Goal: Leave review/rating: Leave review/rating

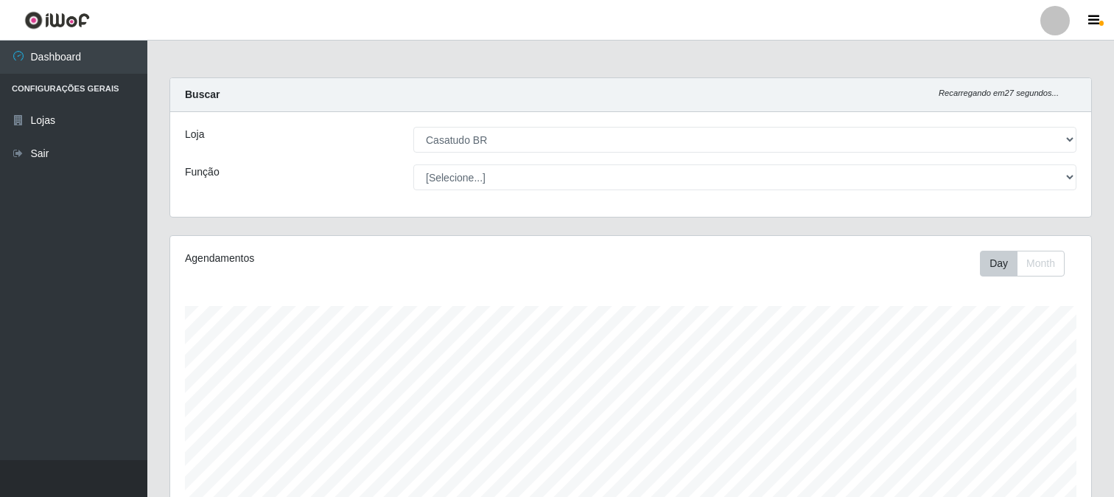
select select "197"
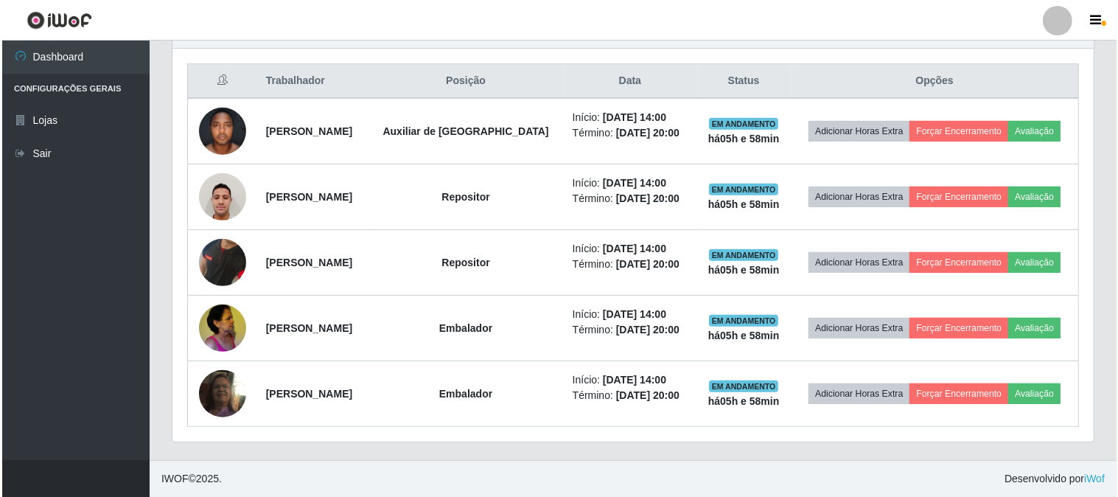
scroll to position [305, 921]
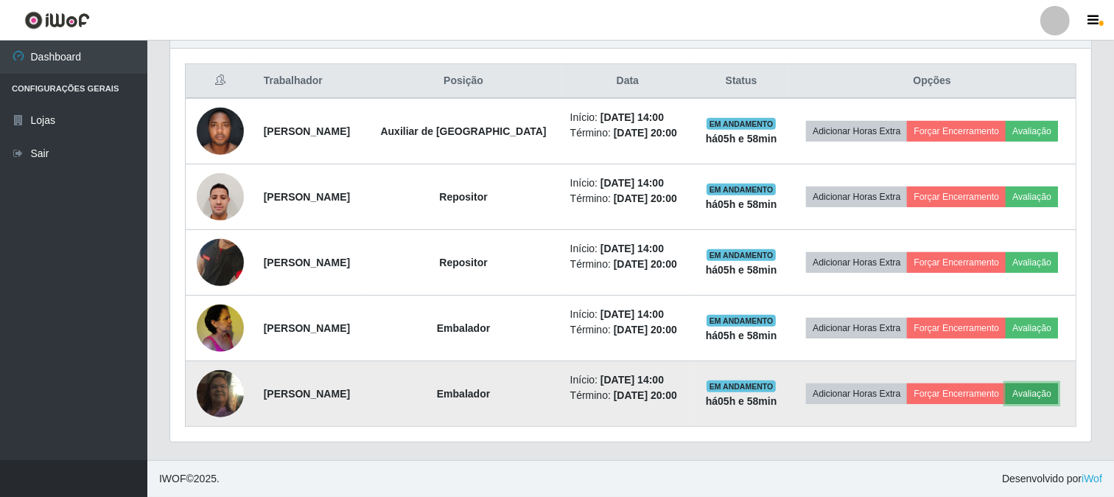
click at [1043, 388] on button "Avaliação" at bounding box center [1032, 393] width 52 height 21
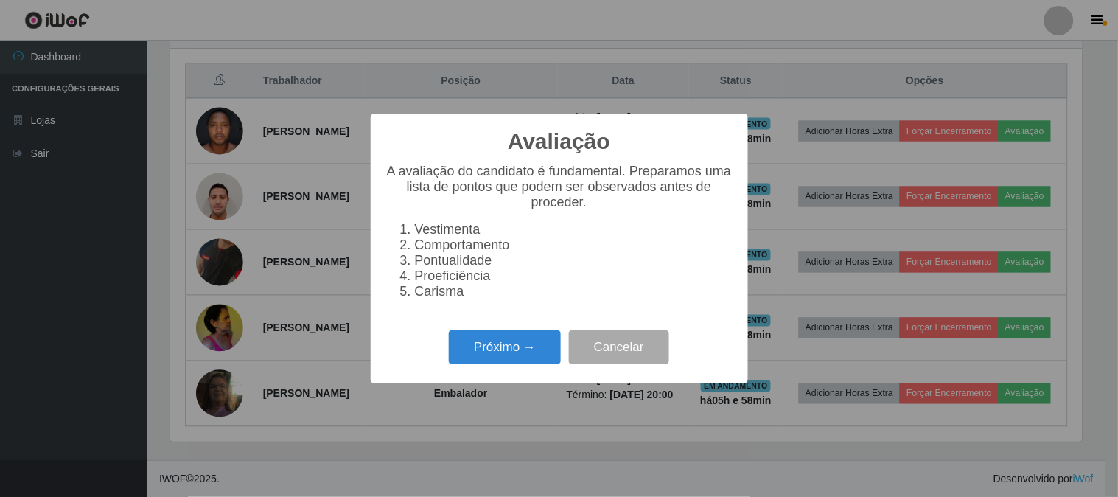
scroll to position [305, 911]
click at [491, 347] on button "Próximo →" at bounding box center [505, 347] width 112 height 35
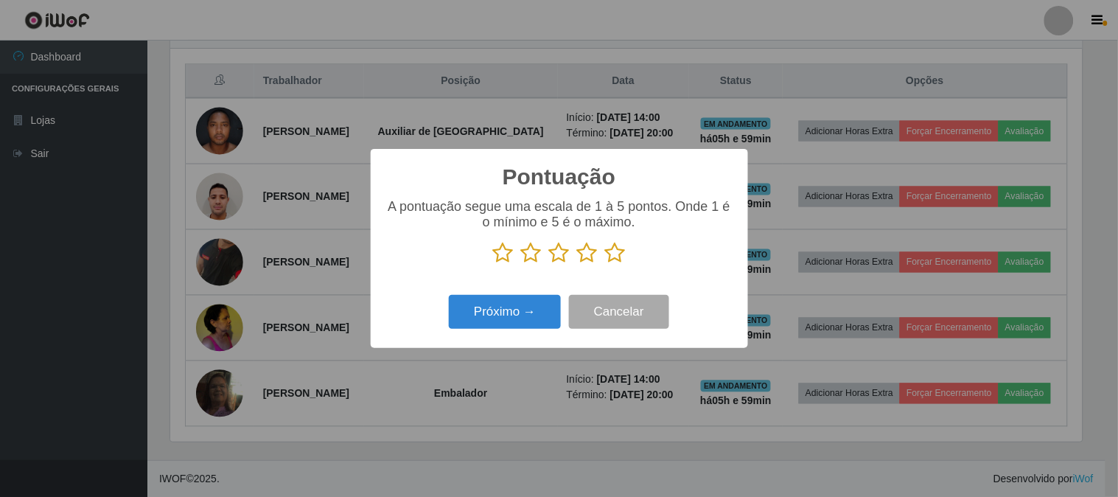
click at [610, 262] on icon at bounding box center [615, 253] width 21 height 22
click at [605, 264] on input "radio" at bounding box center [605, 264] width 0 height 0
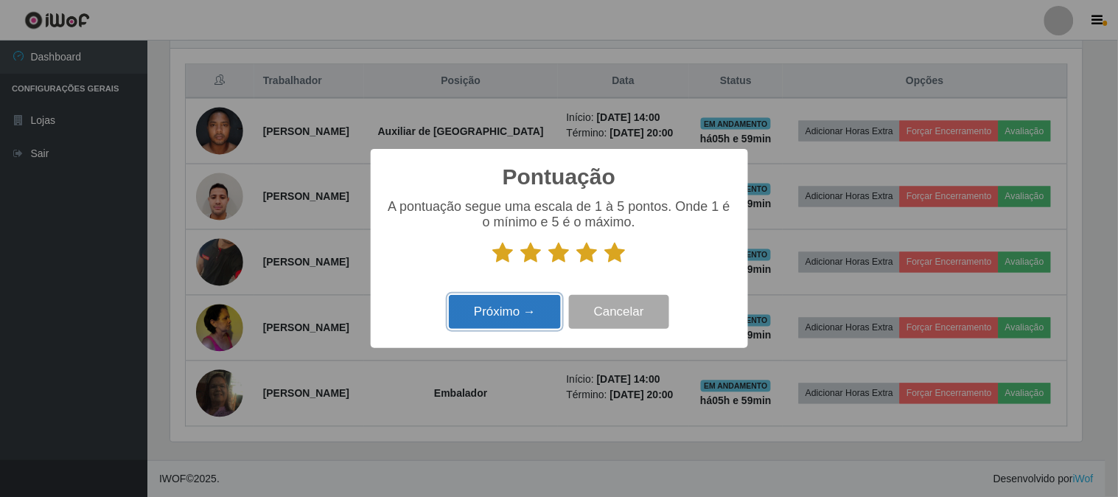
click at [491, 325] on button "Próximo →" at bounding box center [505, 312] width 112 height 35
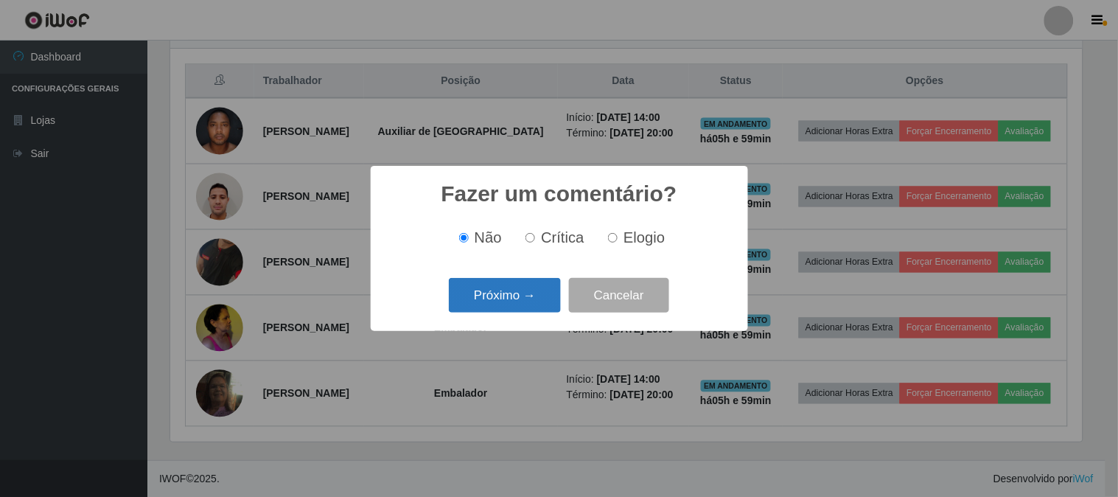
click at [508, 304] on button "Próximo →" at bounding box center [505, 295] width 112 height 35
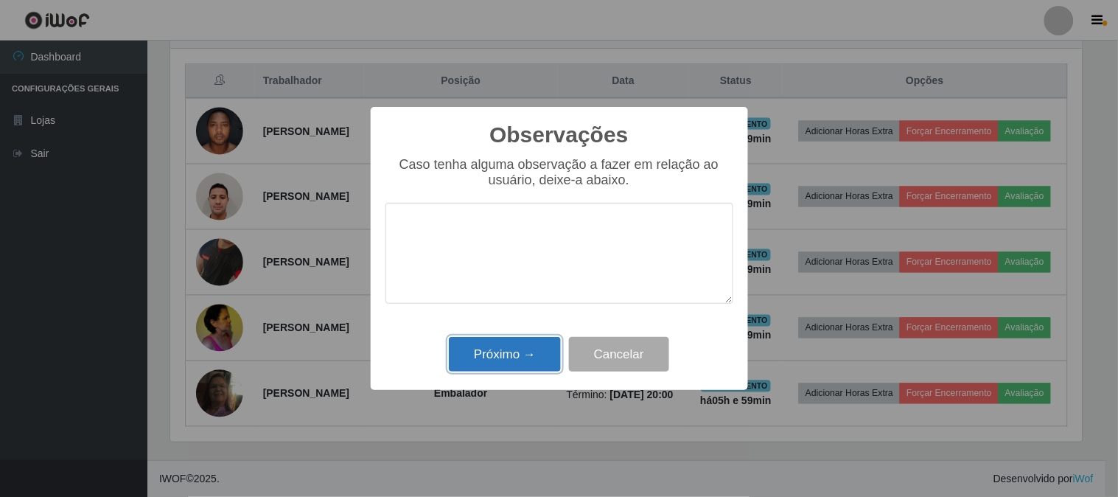
click at [469, 368] on button "Próximo →" at bounding box center [505, 354] width 112 height 35
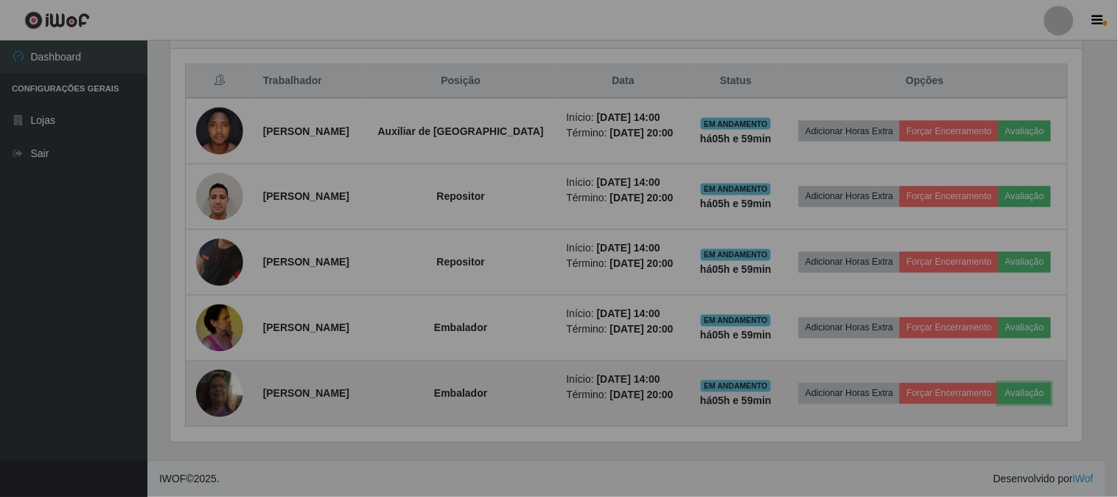
scroll to position [305, 921]
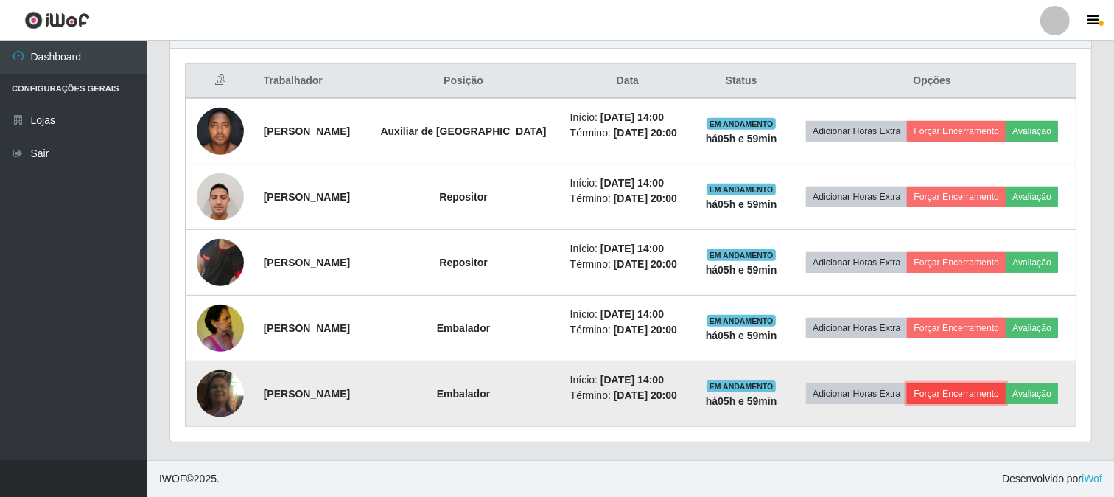
click at [964, 393] on button "Forçar Encerramento" at bounding box center [956, 393] width 99 height 21
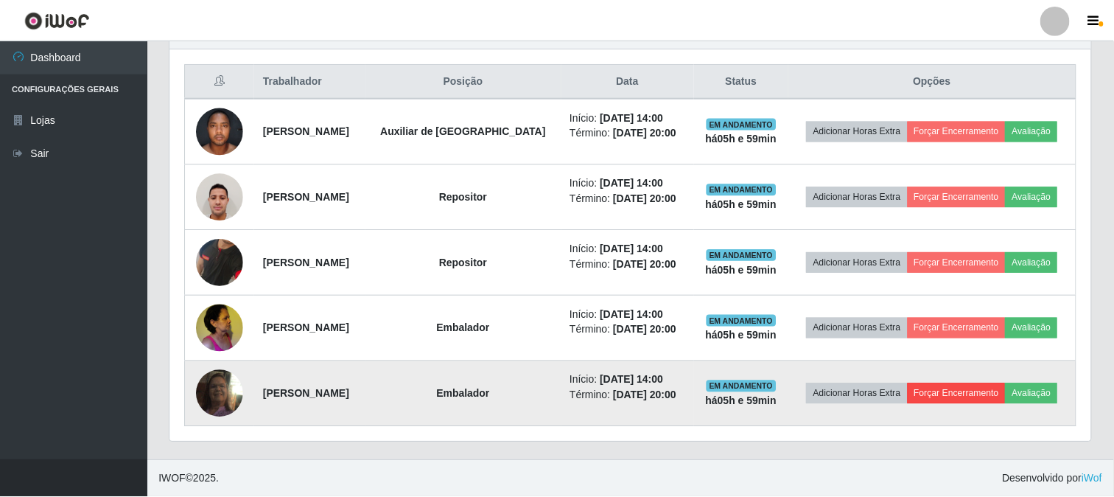
scroll to position [305, 911]
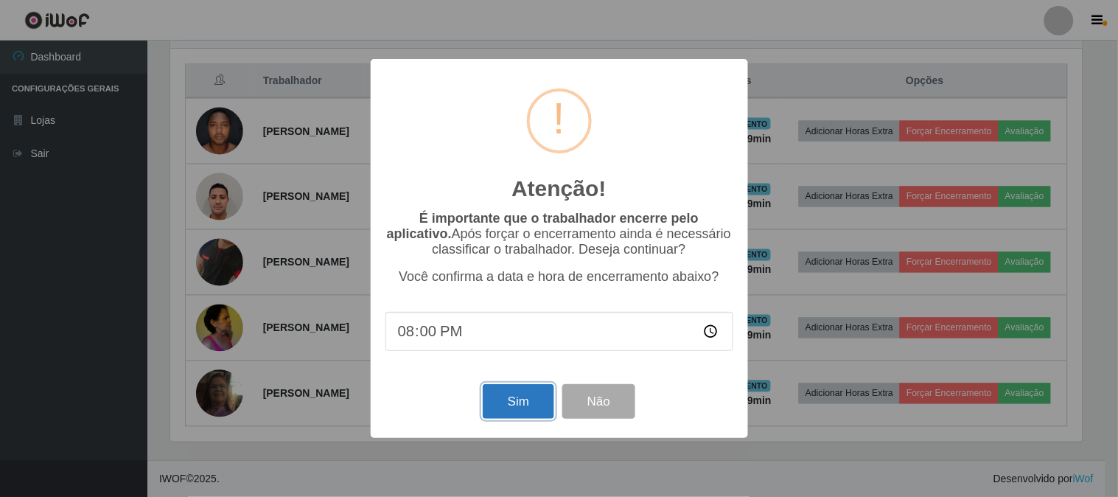
click at [540, 413] on button "Sim" at bounding box center [518, 401] width 71 height 35
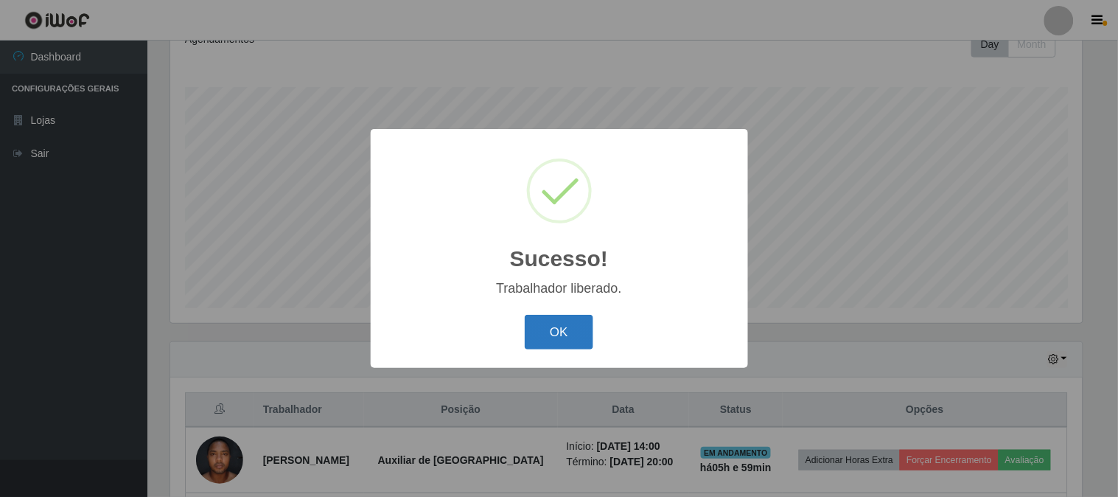
click at [553, 343] on button "OK" at bounding box center [559, 332] width 69 height 35
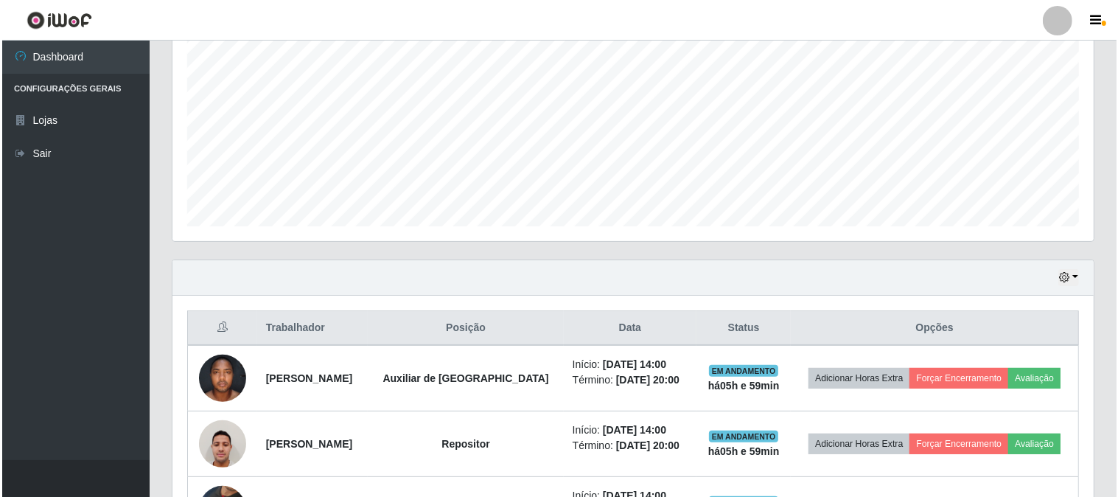
scroll to position [482, 0]
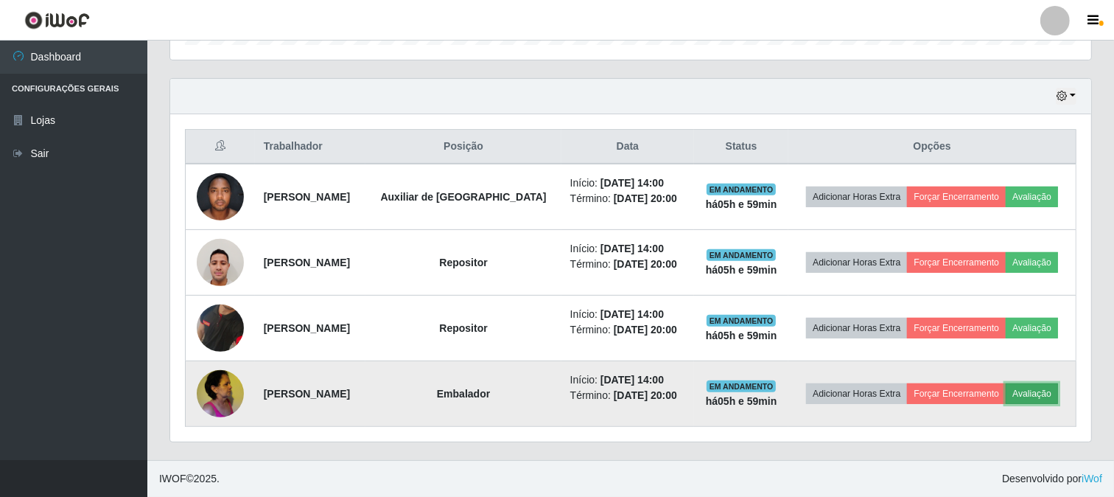
click at [1051, 396] on button "Avaliação" at bounding box center [1032, 393] width 52 height 21
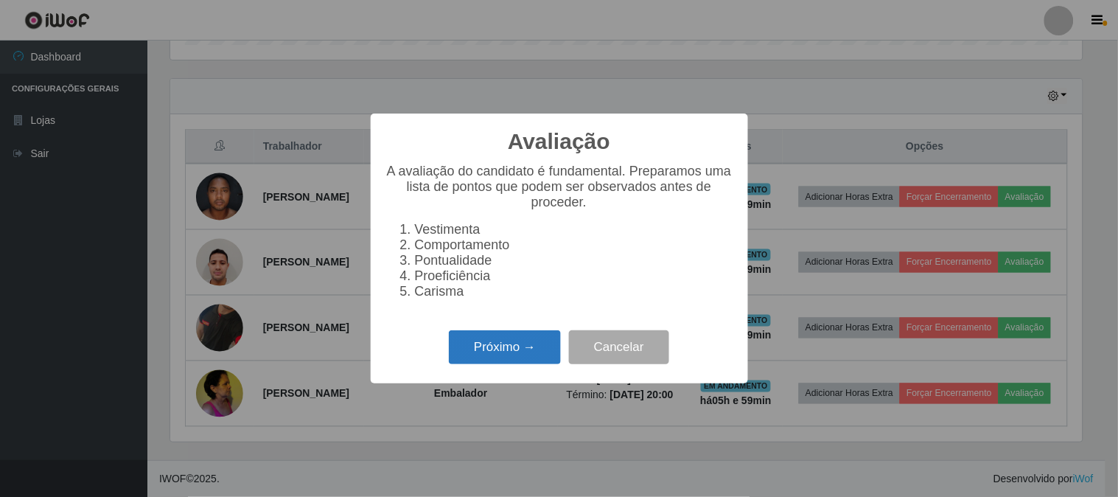
click at [510, 342] on button "Próximo →" at bounding box center [505, 347] width 112 height 35
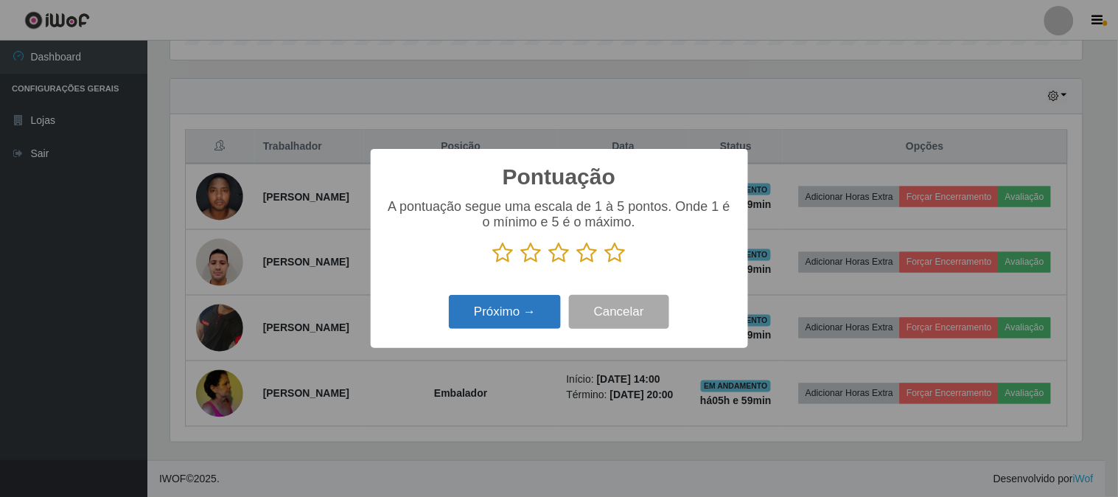
click at [495, 313] on button "Próximo →" at bounding box center [505, 312] width 112 height 35
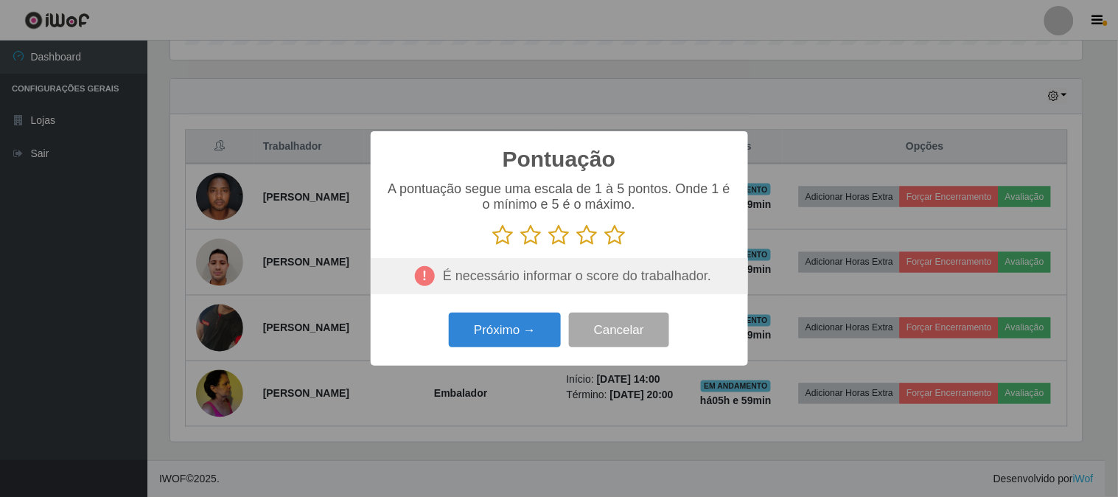
drag, startPoint x: 617, startPoint y: 231, endPoint x: 569, endPoint y: 279, distance: 67.2
click at [617, 231] on icon at bounding box center [615, 235] width 21 height 22
click at [605, 246] on input "radio" at bounding box center [605, 246] width 0 height 0
click at [545, 328] on button "Próximo →" at bounding box center [505, 329] width 112 height 35
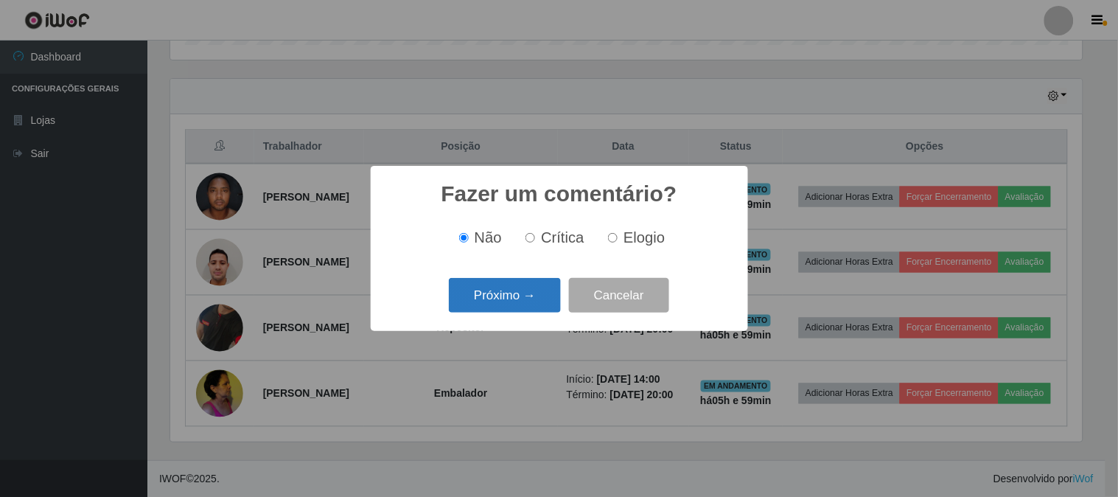
click at [509, 297] on button "Próximo →" at bounding box center [505, 295] width 112 height 35
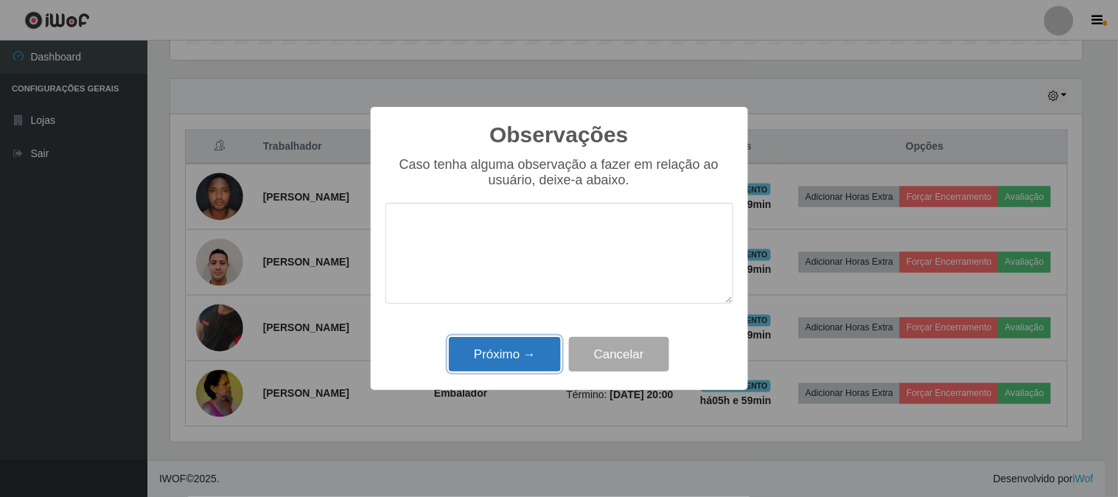
click at [528, 349] on button "Próximo →" at bounding box center [505, 354] width 112 height 35
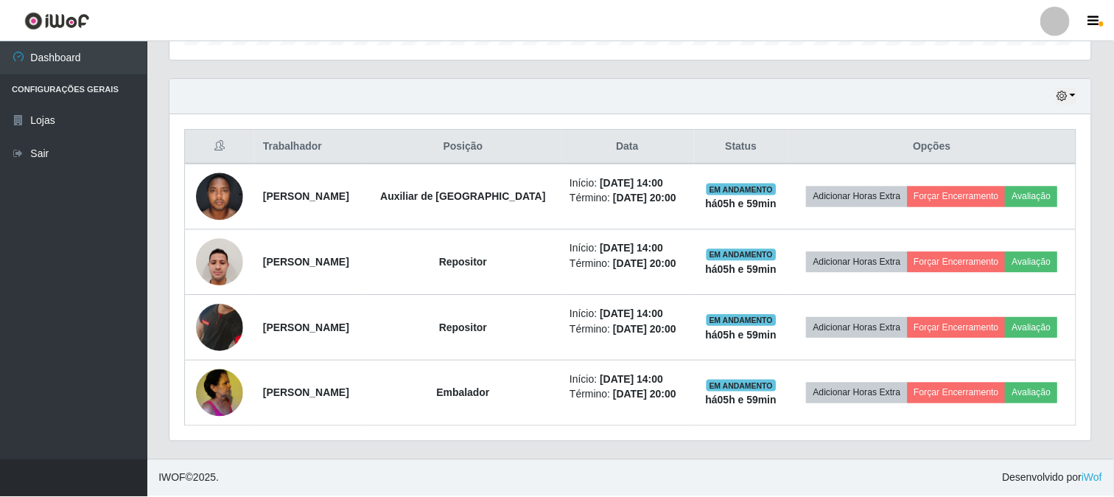
scroll to position [305, 921]
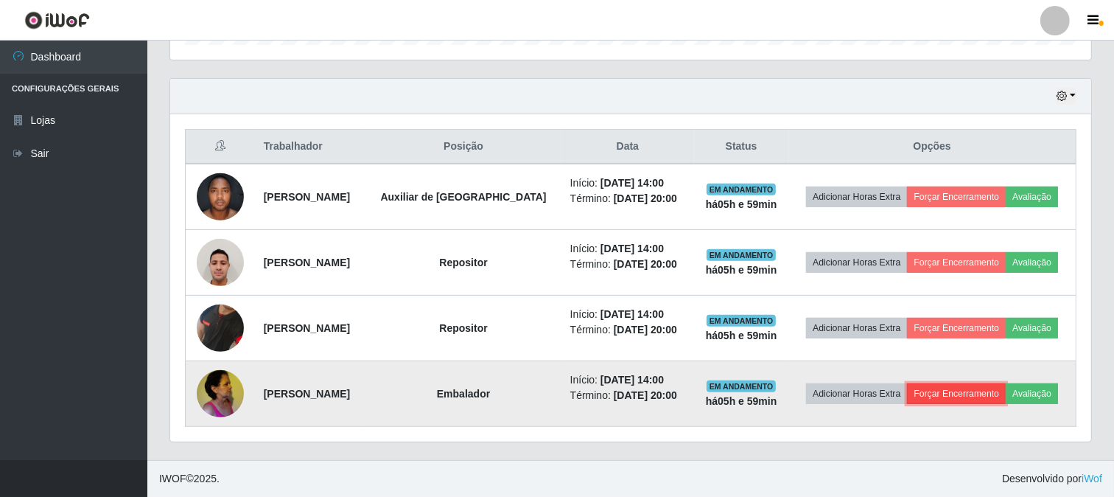
click at [990, 393] on button "Forçar Encerramento" at bounding box center [956, 393] width 99 height 21
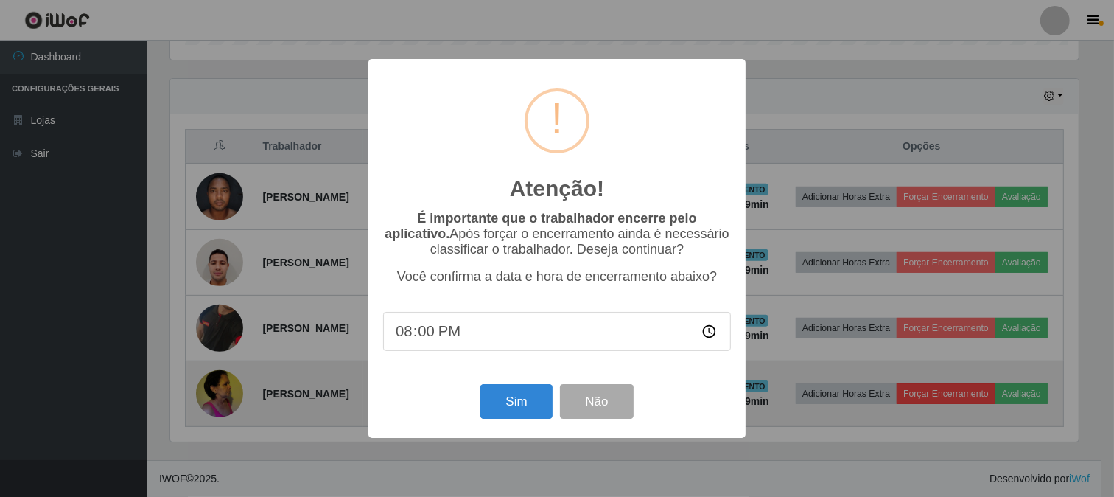
scroll to position [305, 911]
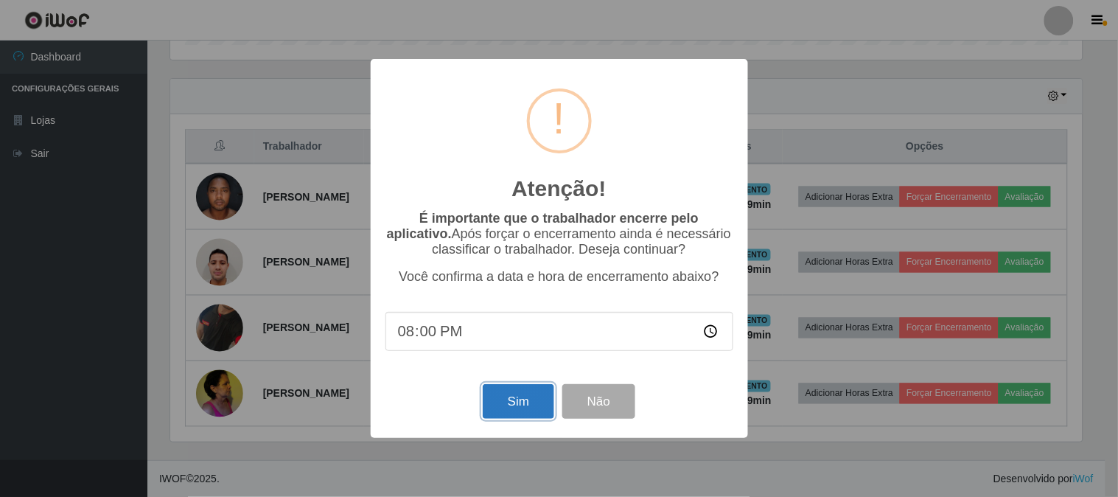
click at [506, 402] on button "Sim" at bounding box center [518, 401] width 71 height 35
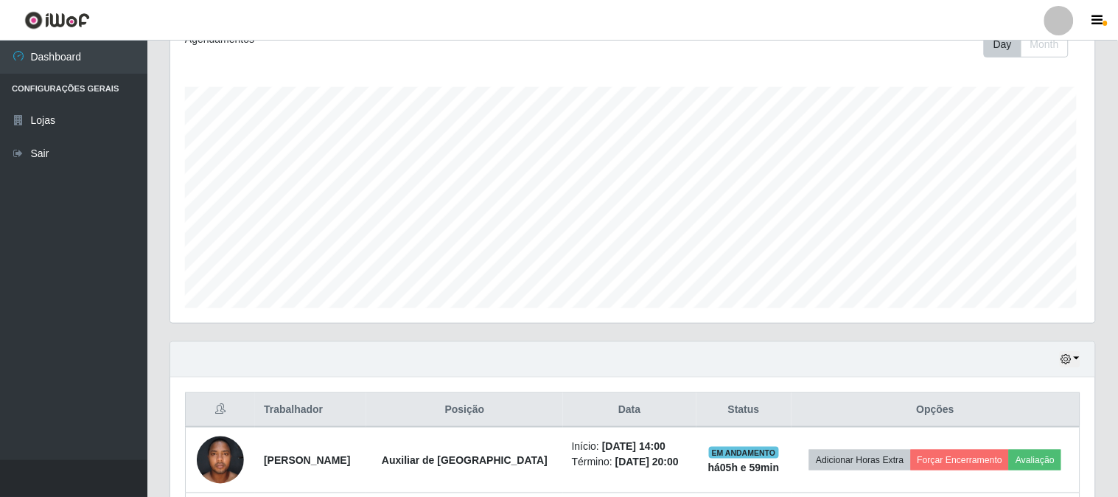
scroll to position [0, 0]
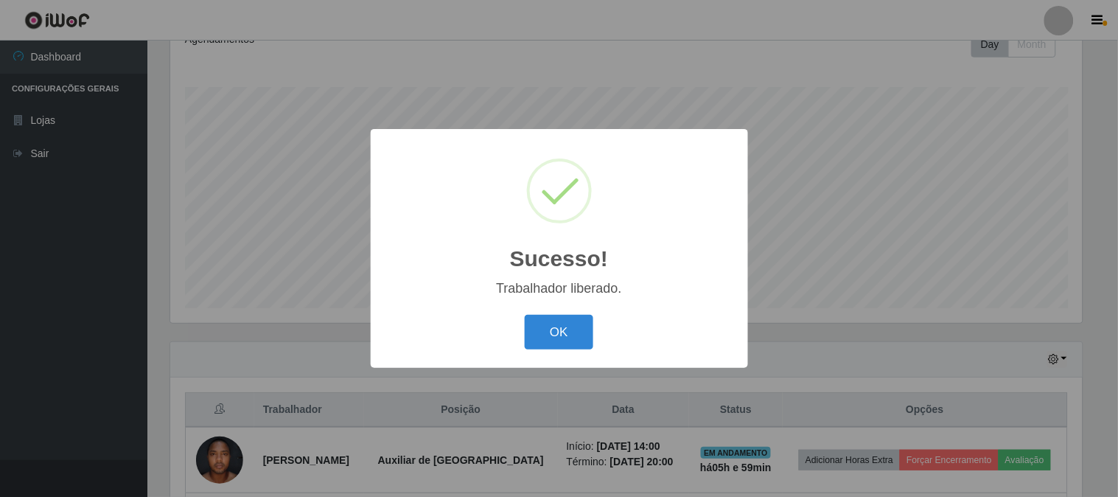
click at [525, 315] on button "OK" at bounding box center [559, 332] width 69 height 35
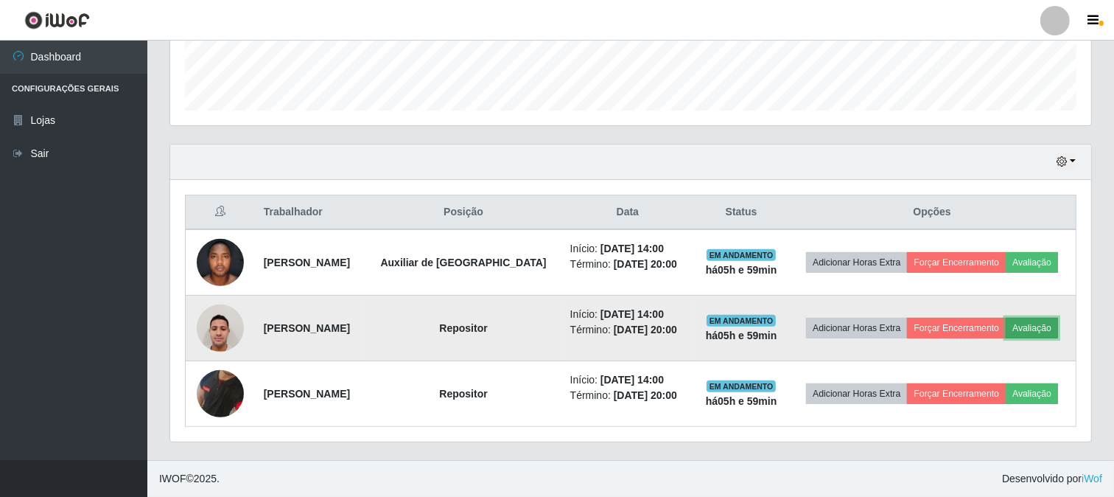
click at [1049, 334] on button "Avaliação" at bounding box center [1032, 328] width 52 height 21
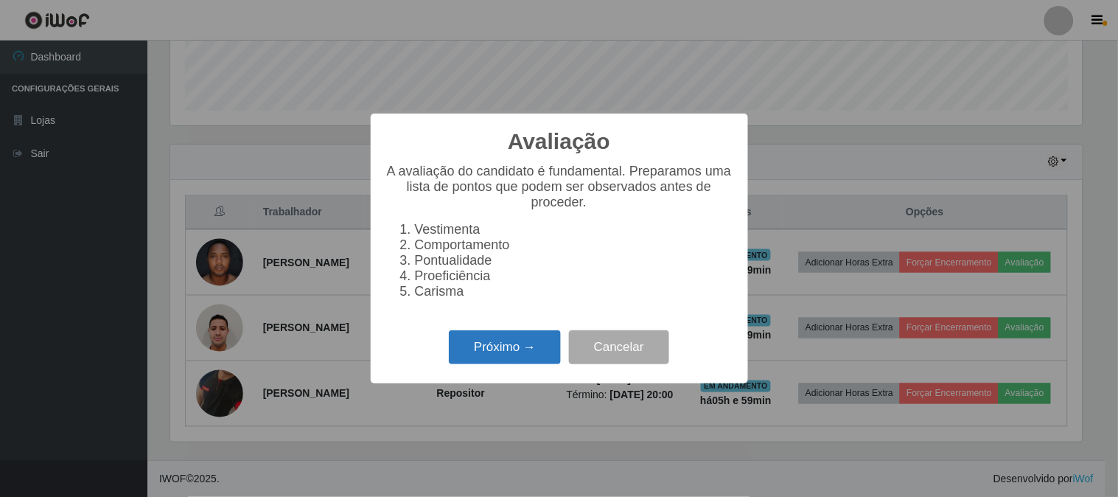
click at [477, 351] on button "Próximo →" at bounding box center [505, 347] width 112 height 35
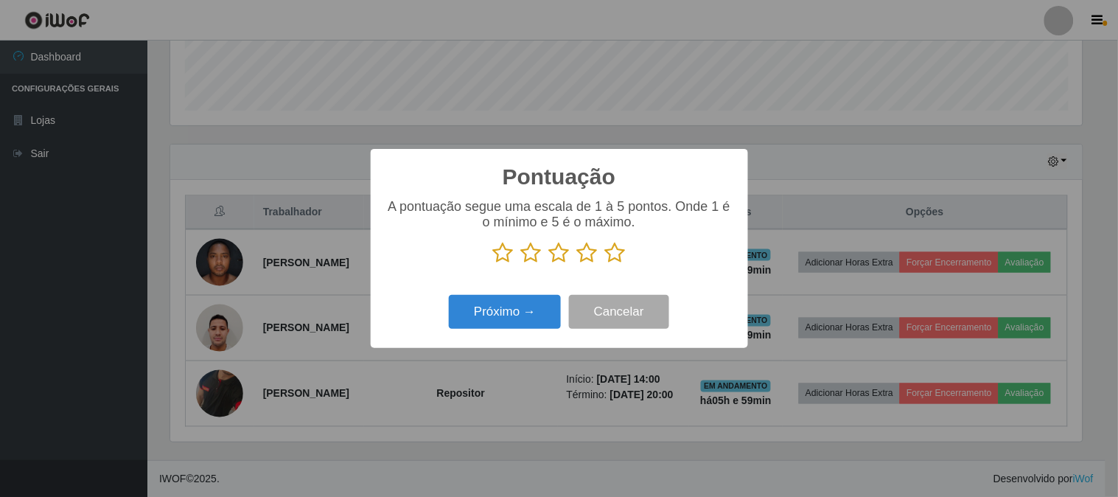
drag, startPoint x: 617, startPoint y: 258, endPoint x: 488, endPoint y: 362, distance: 165.5
click at [604, 270] on div "A pontuação segue uma escala de 1 à 5 pontos. Onde 1 é o mínimo e 5 é o máximo." at bounding box center [559, 237] width 348 height 77
click at [609, 253] on icon at bounding box center [615, 253] width 21 height 22
click at [605, 264] on input "radio" at bounding box center [605, 264] width 0 height 0
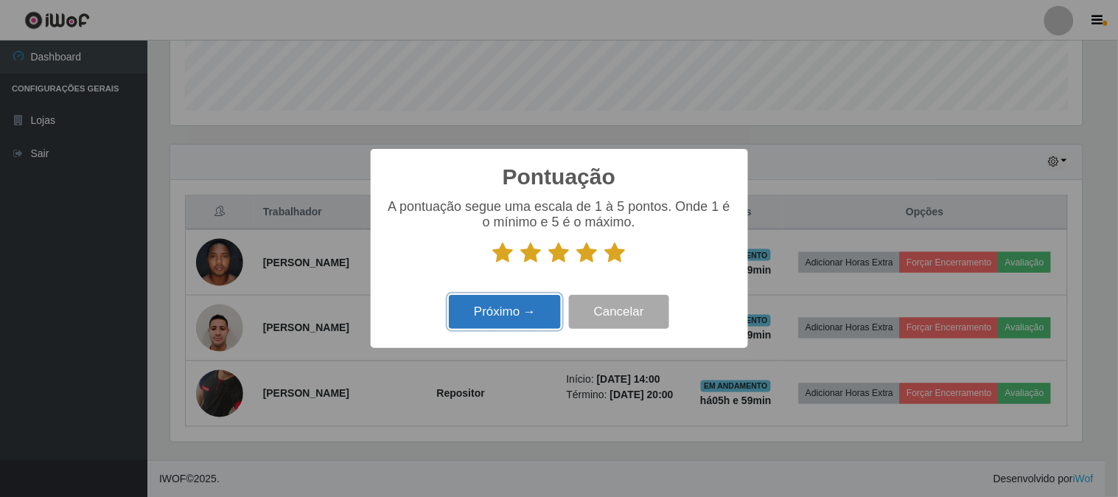
click at [546, 306] on button "Próximo →" at bounding box center [505, 312] width 112 height 35
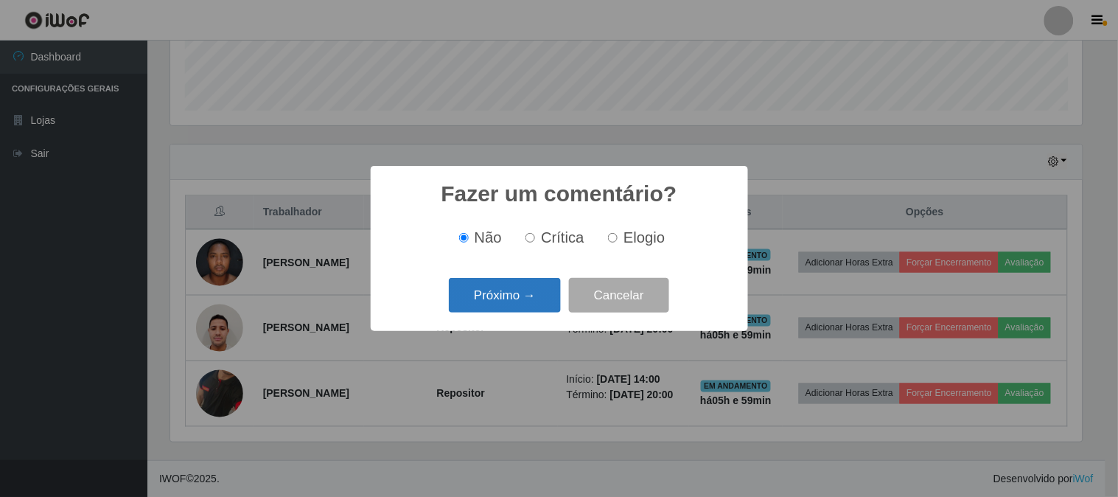
click at [503, 292] on button "Próximo →" at bounding box center [505, 295] width 112 height 35
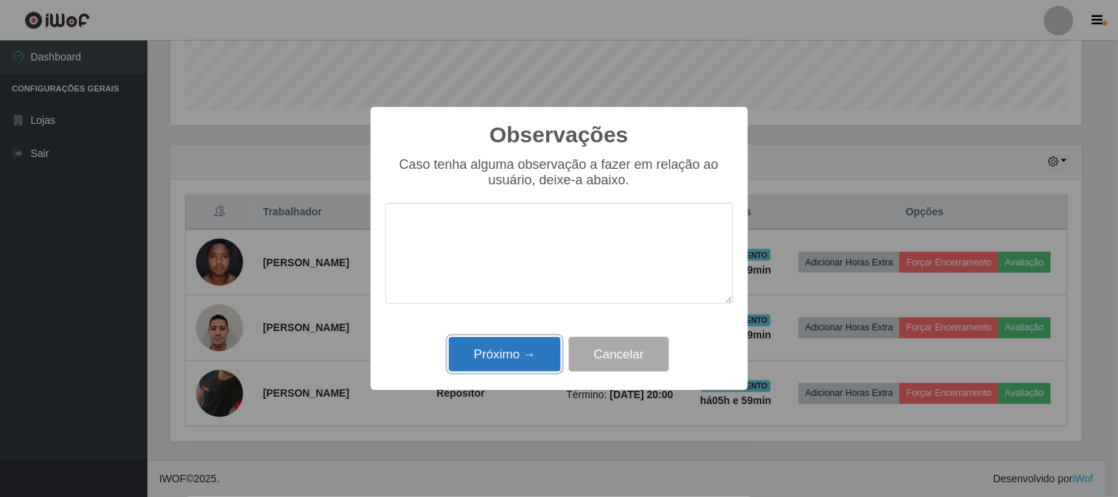
click at [467, 348] on button "Próximo →" at bounding box center [505, 354] width 112 height 35
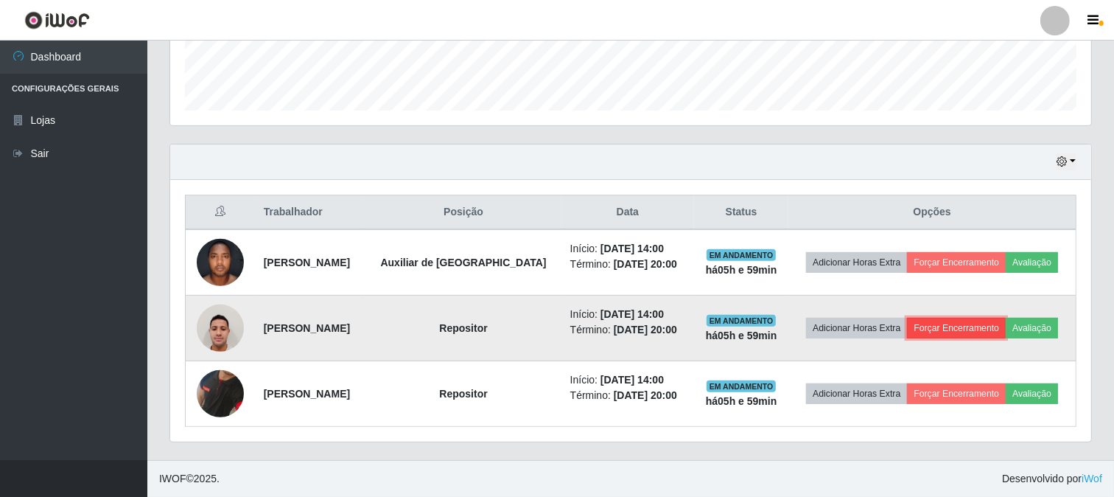
click at [971, 326] on button "Forçar Encerramento" at bounding box center [956, 328] width 99 height 21
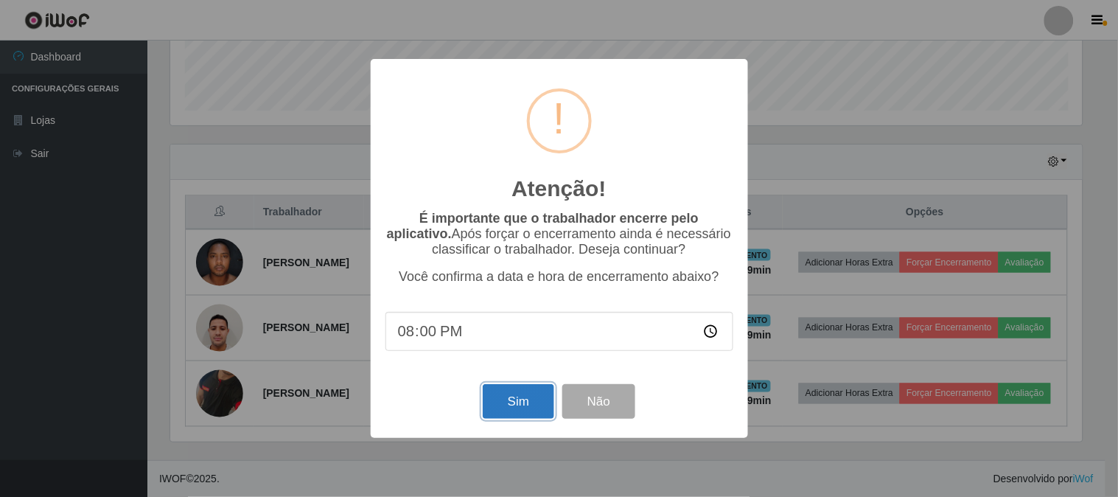
click at [525, 404] on button "Sim" at bounding box center [518, 401] width 71 height 35
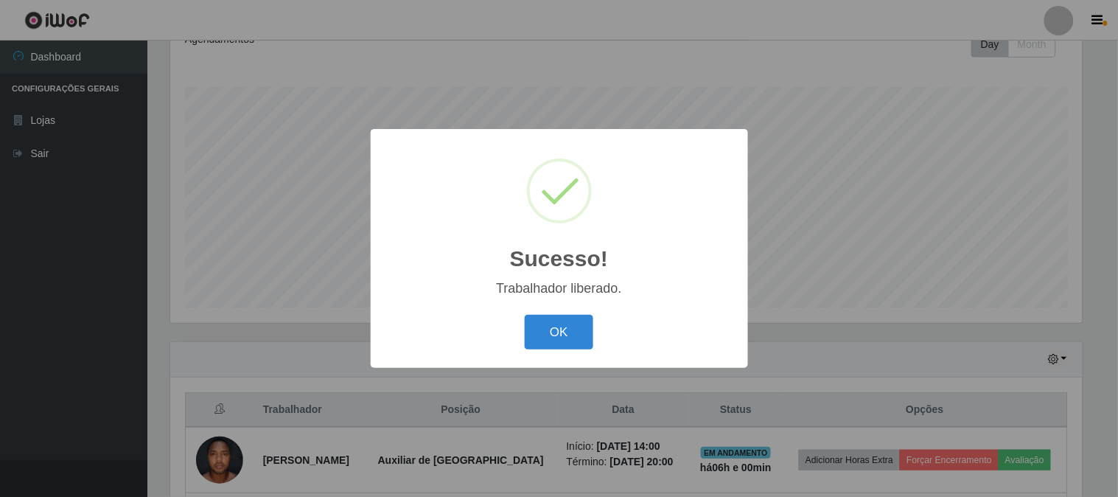
click at [525, 315] on button "OK" at bounding box center [559, 332] width 69 height 35
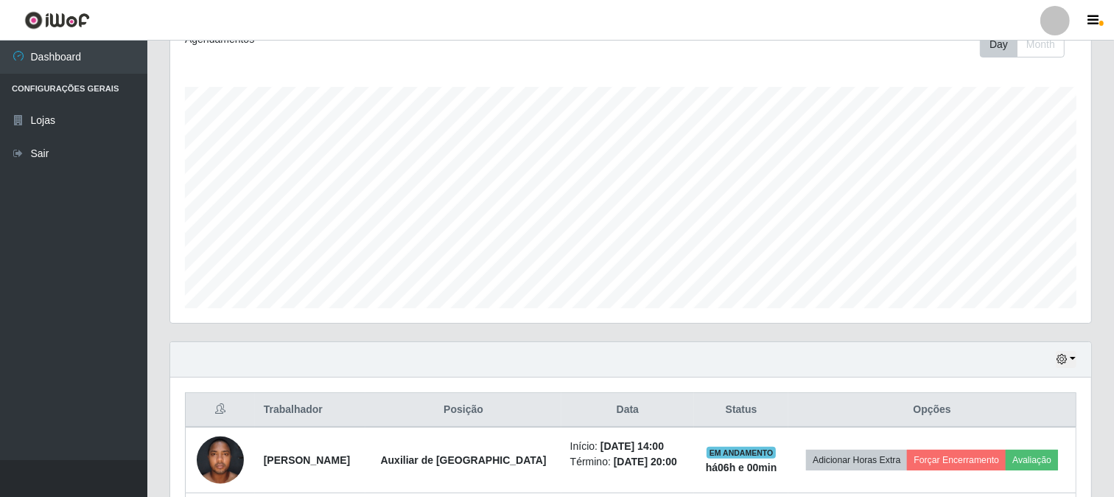
scroll to position [351, 0]
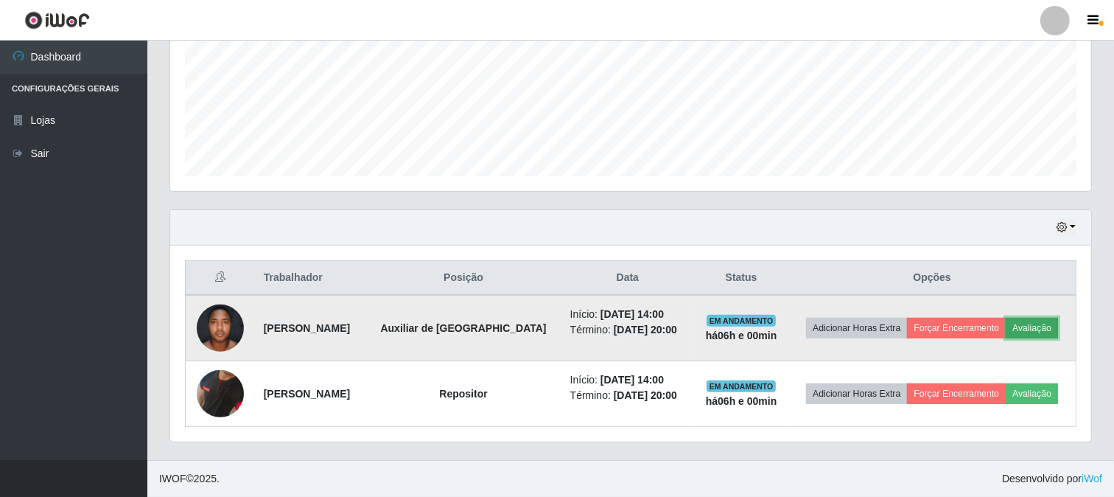
click at [1040, 320] on button "Avaliação" at bounding box center [1032, 328] width 52 height 21
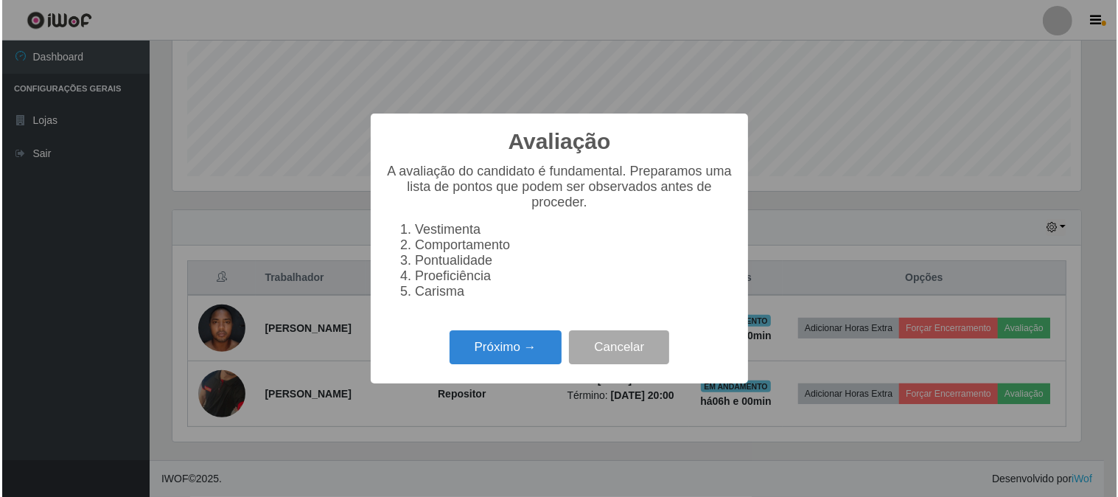
scroll to position [305, 911]
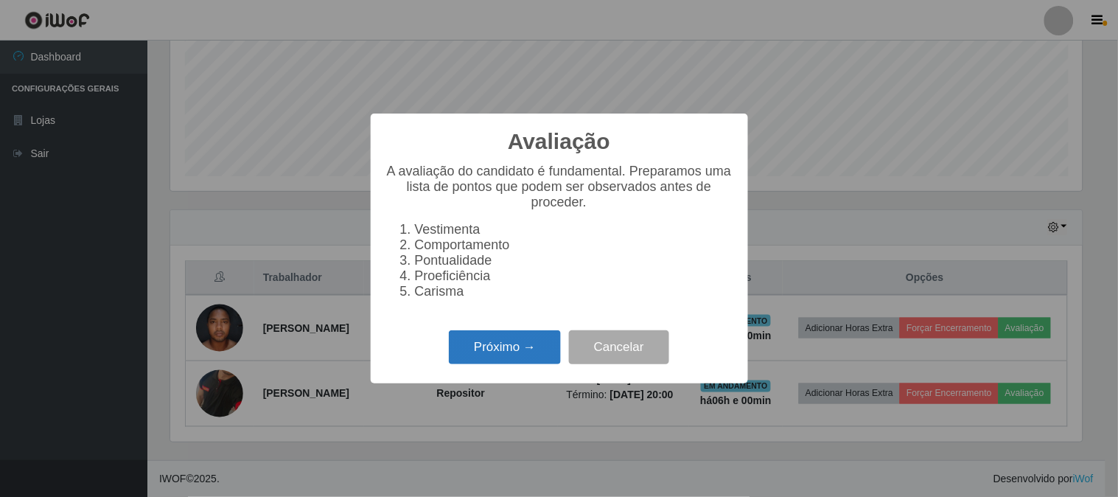
click at [503, 347] on button "Próximo →" at bounding box center [505, 347] width 112 height 35
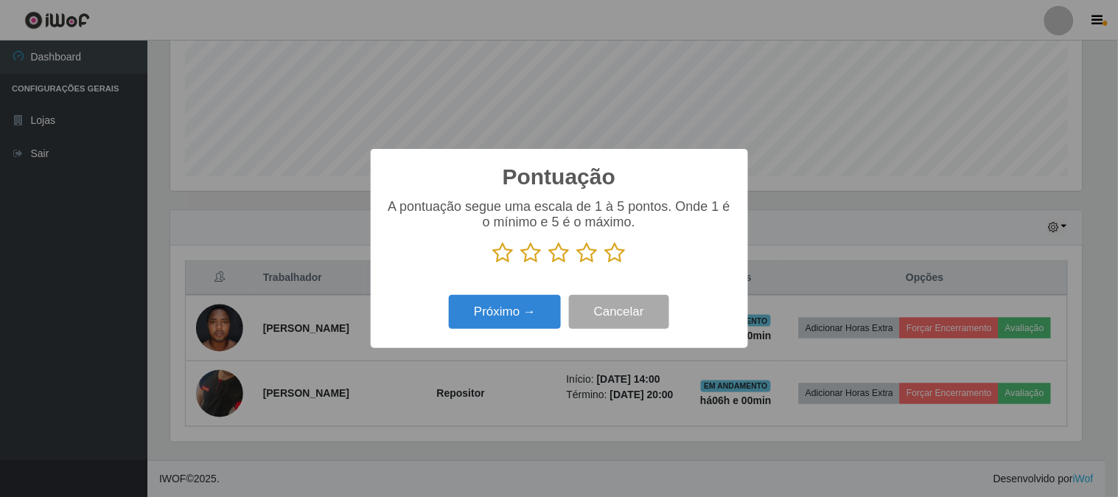
click at [606, 253] on icon at bounding box center [615, 253] width 21 height 22
click at [605, 264] on input "radio" at bounding box center [605, 264] width 0 height 0
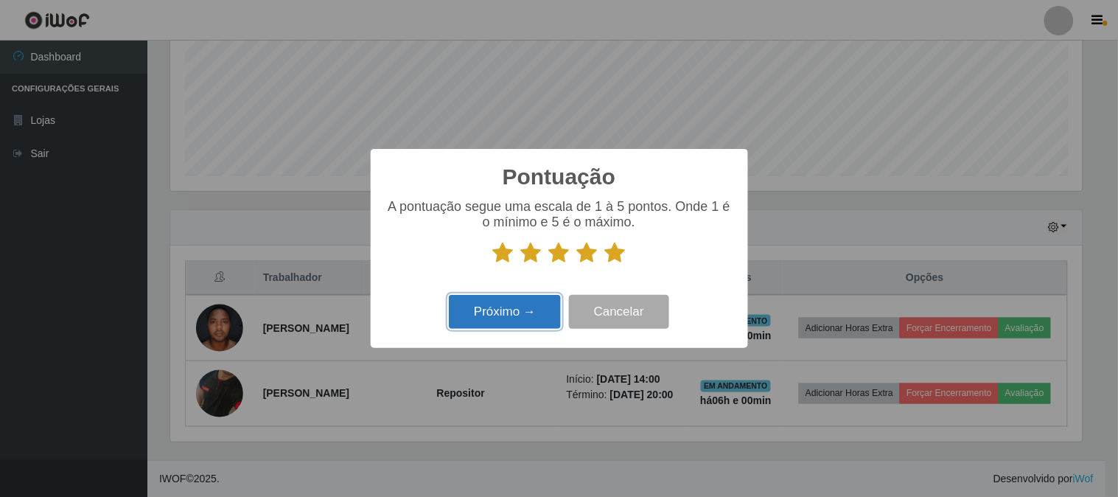
click at [547, 299] on button "Próximo →" at bounding box center [505, 312] width 112 height 35
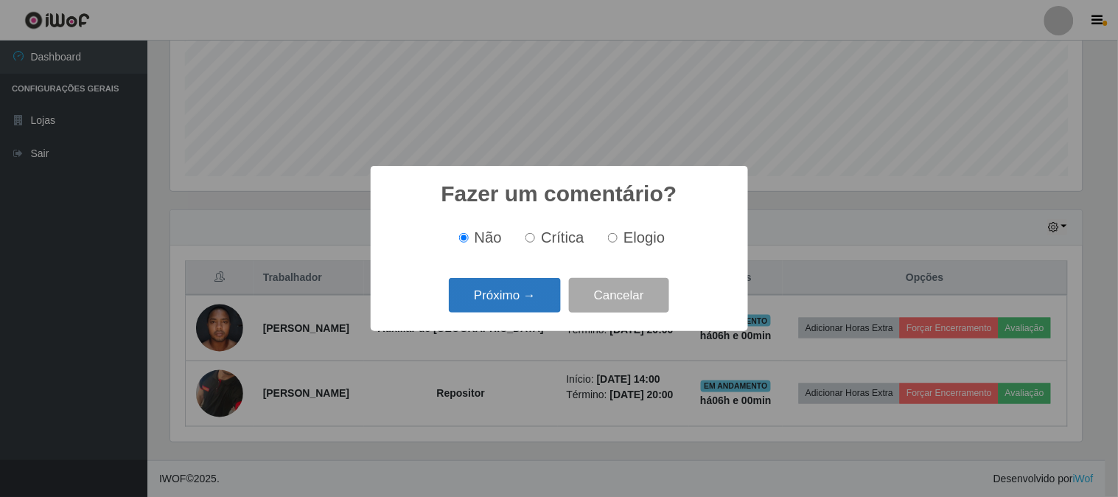
click at [512, 298] on button "Próximo →" at bounding box center [505, 295] width 112 height 35
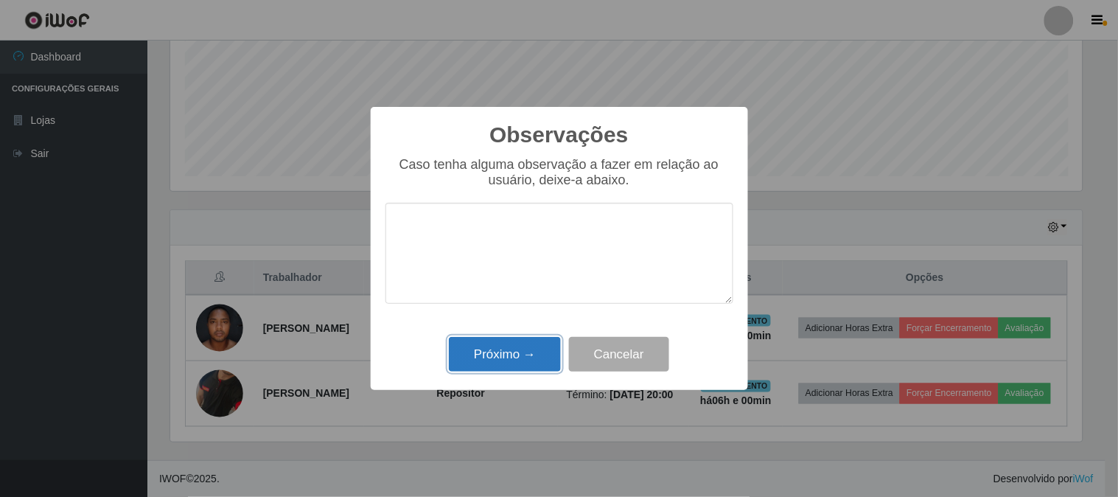
click at [525, 360] on button "Próximo →" at bounding box center [505, 354] width 112 height 35
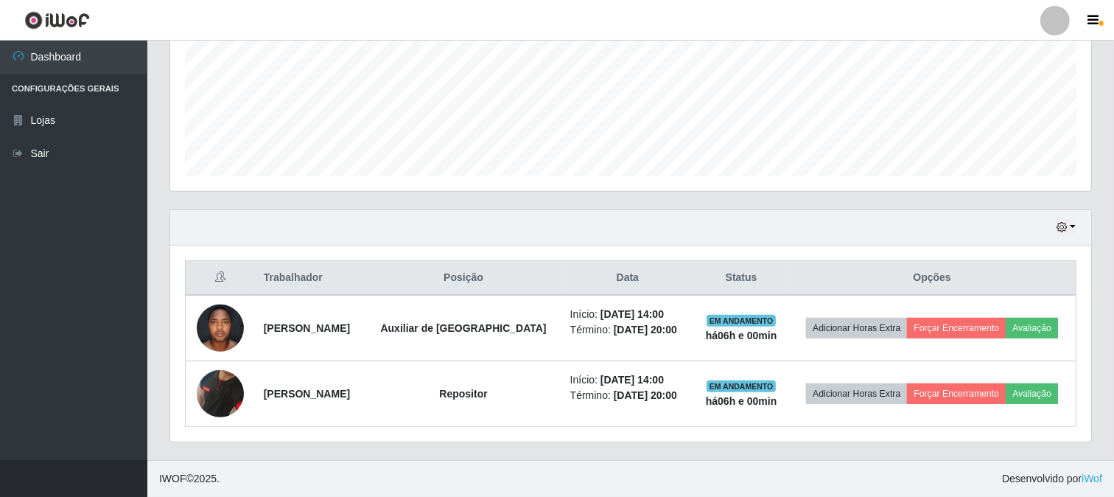
scroll to position [305, 921]
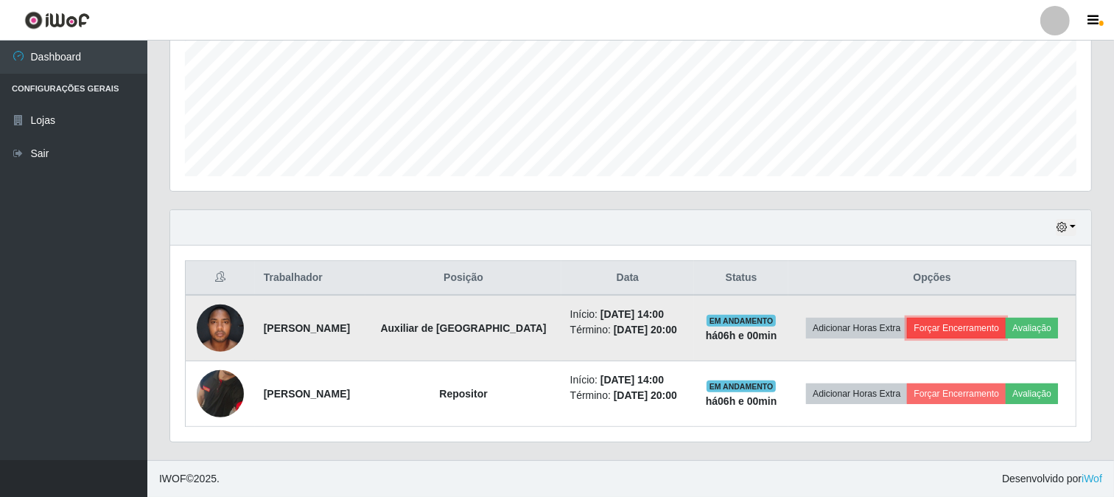
click at [949, 327] on button "Forçar Encerramento" at bounding box center [956, 328] width 99 height 21
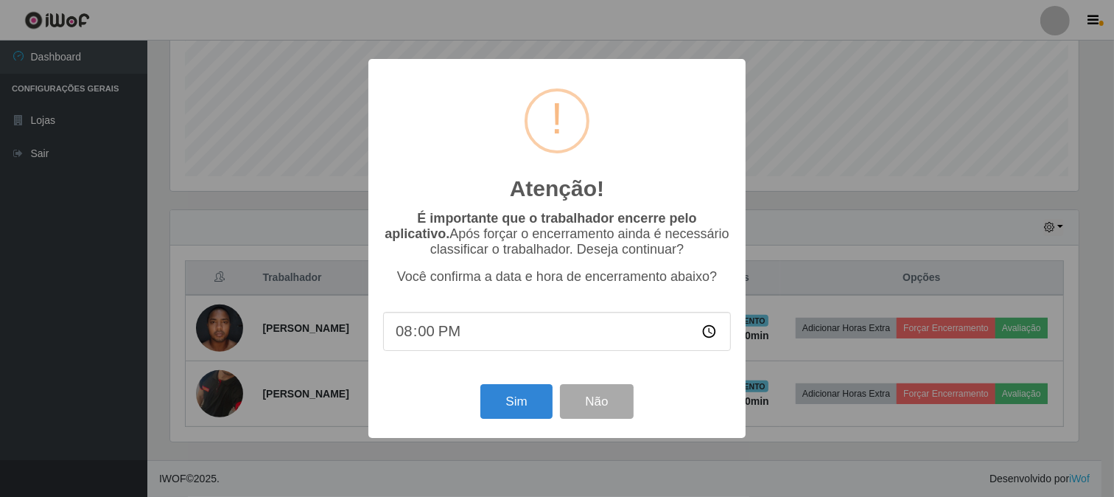
scroll to position [305, 911]
click at [536, 405] on button "Sim" at bounding box center [518, 401] width 71 height 35
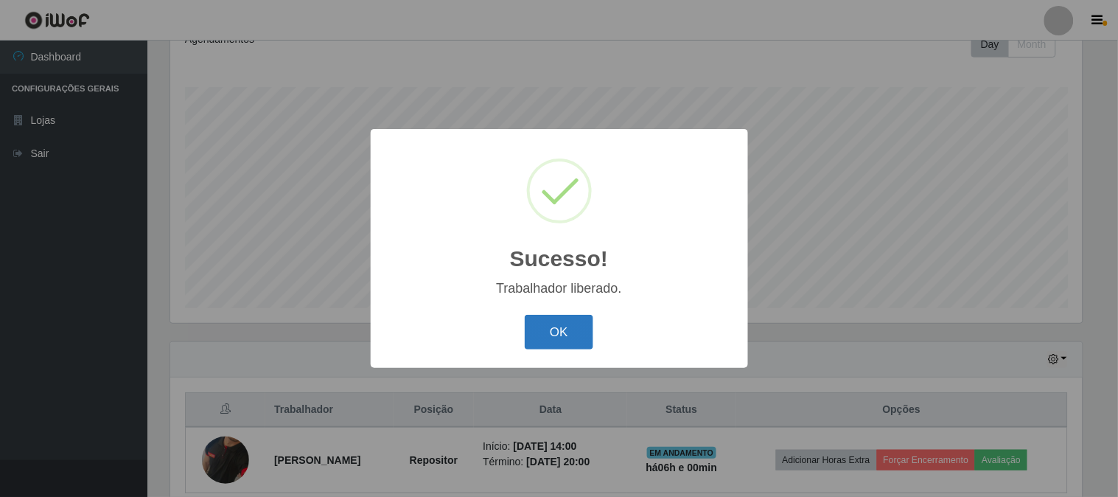
click at [564, 336] on button "OK" at bounding box center [559, 332] width 69 height 35
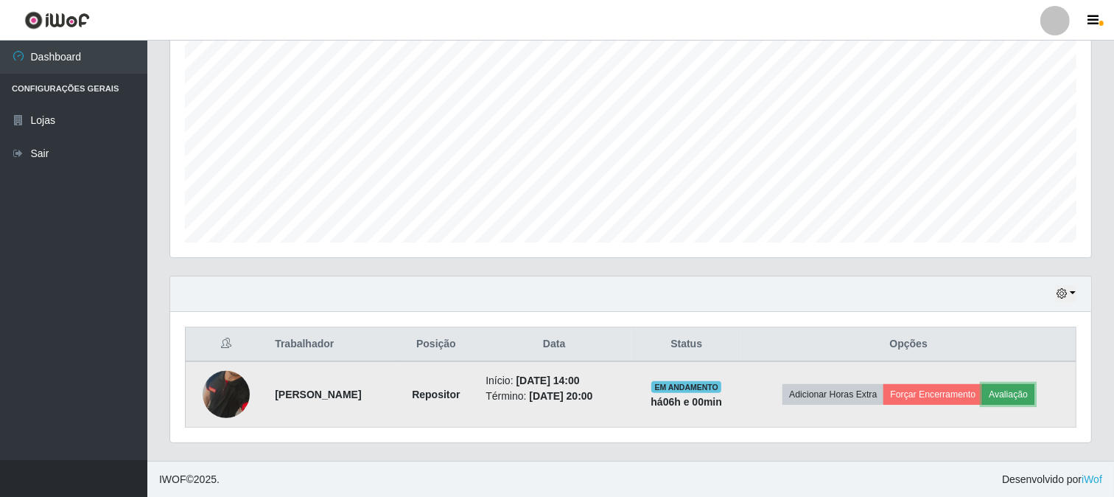
click at [1022, 399] on button "Avaliação" at bounding box center [1008, 394] width 52 height 21
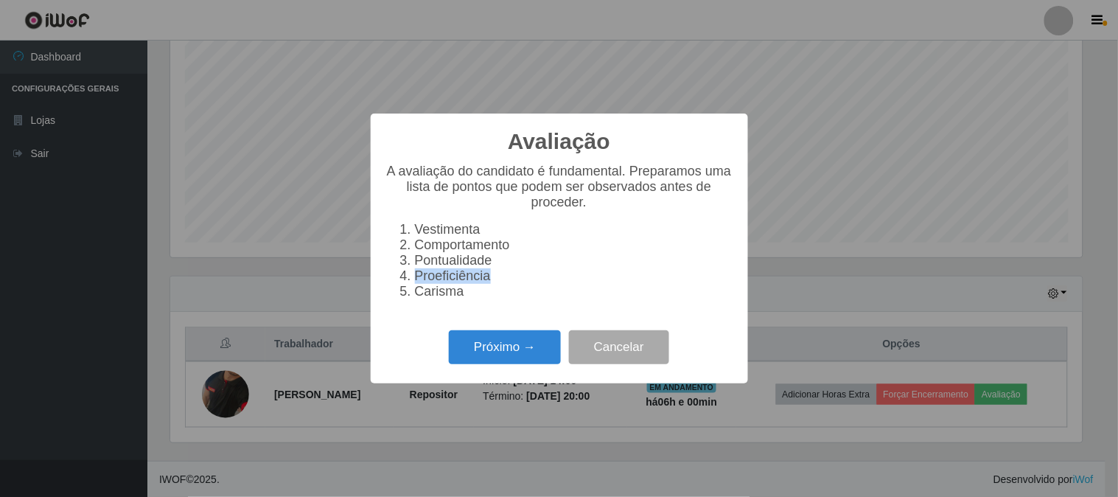
drag, startPoint x: 850, startPoint y: 270, endPoint x: 847, endPoint y: 287, distance: 17.2
click at [847, 287] on div "Avaliação × A avaliação do candidato é fundamental. Preparamos uma lista de pon…" at bounding box center [559, 248] width 1118 height 497
click at [679, 341] on div "Próximo → Cancelar" at bounding box center [559, 347] width 348 height 42
click at [628, 362] on button "Cancelar" at bounding box center [619, 347] width 100 height 35
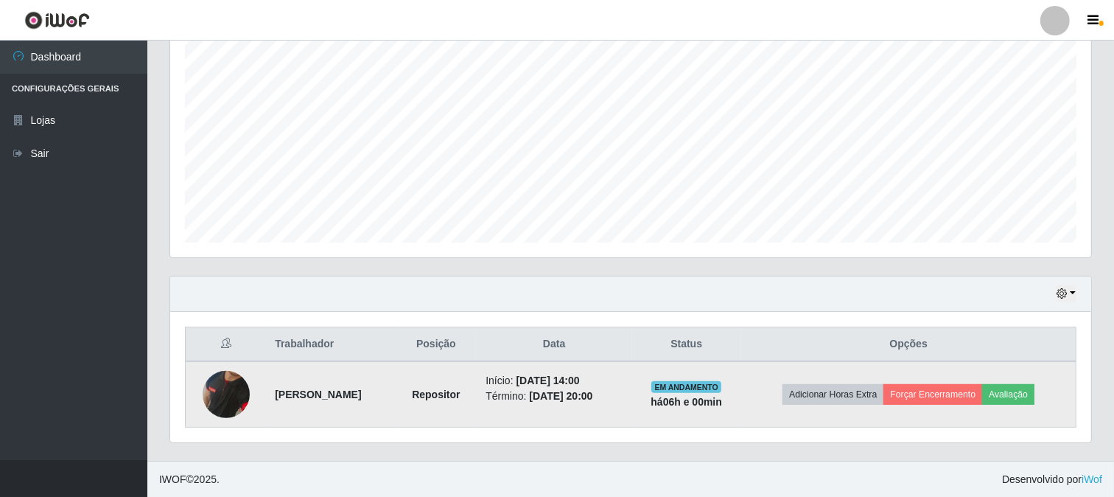
click at [230, 385] on img at bounding box center [226, 394] width 47 height 97
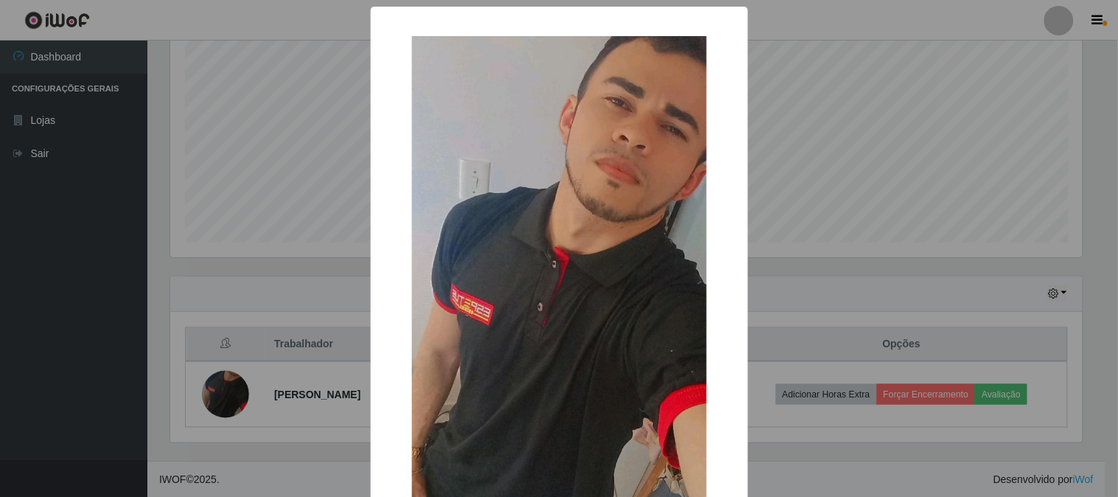
click at [1001, 158] on div "× OK Cancel" at bounding box center [559, 248] width 1118 height 497
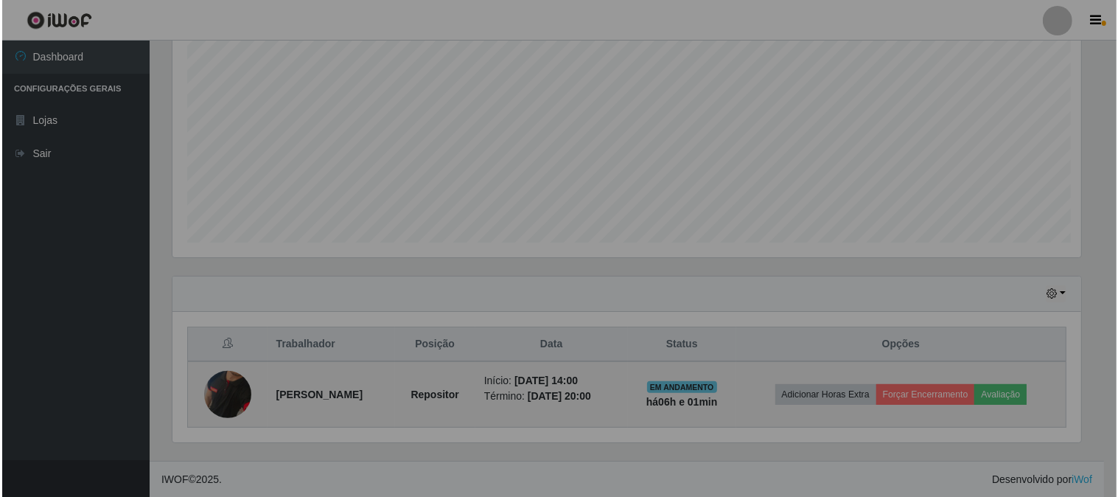
scroll to position [305, 921]
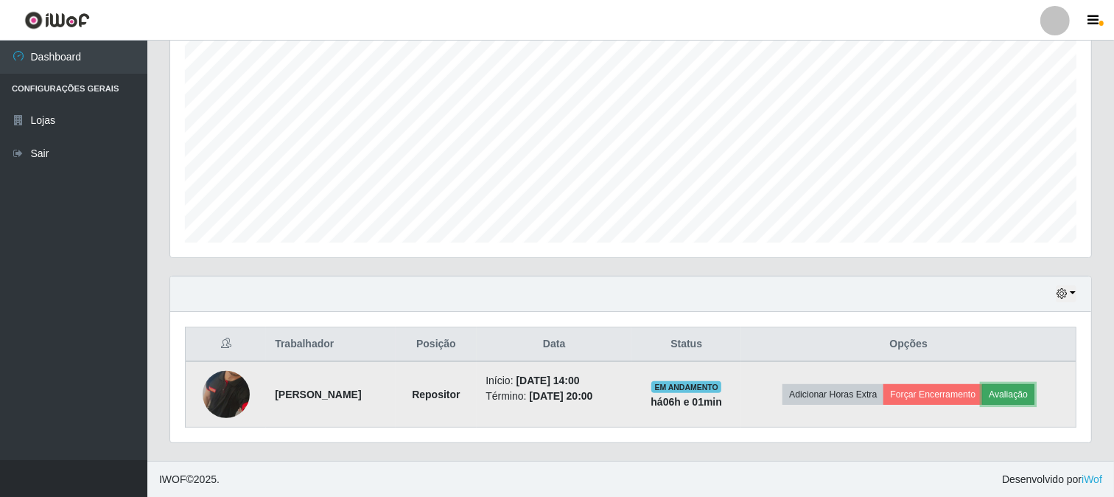
click at [1034, 392] on button "Avaliação" at bounding box center [1008, 394] width 52 height 21
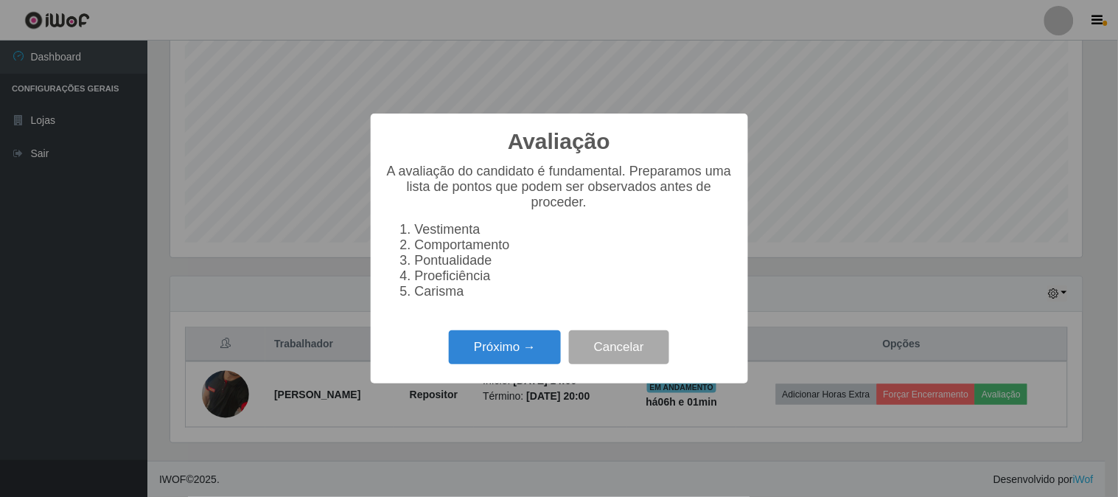
scroll to position [305, 911]
click at [527, 347] on button "Próximo →" at bounding box center [505, 347] width 112 height 35
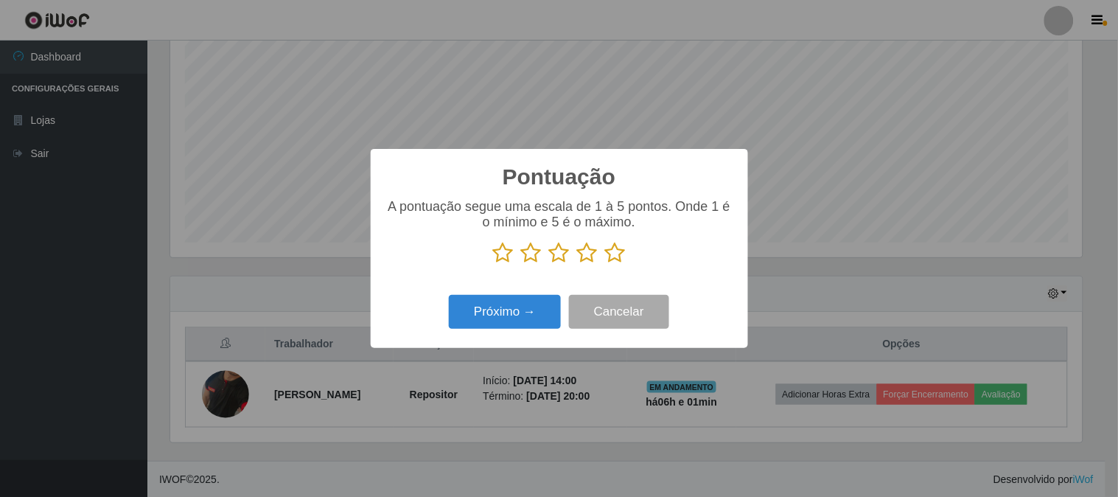
scroll to position [736467, 735860]
click at [612, 256] on icon at bounding box center [615, 253] width 21 height 22
click at [605, 264] on input "radio" at bounding box center [605, 264] width 0 height 0
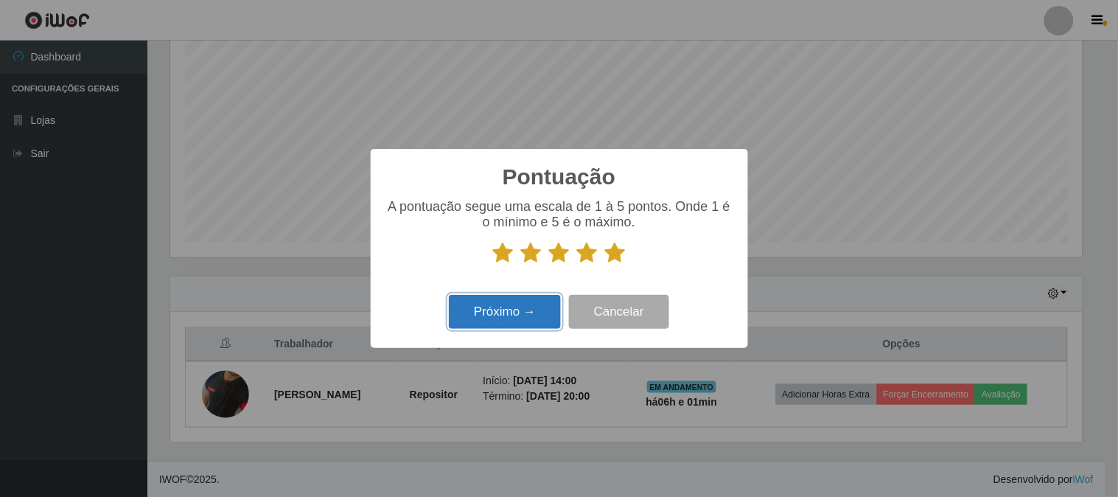
click at [519, 318] on button "Próximo →" at bounding box center [505, 312] width 112 height 35
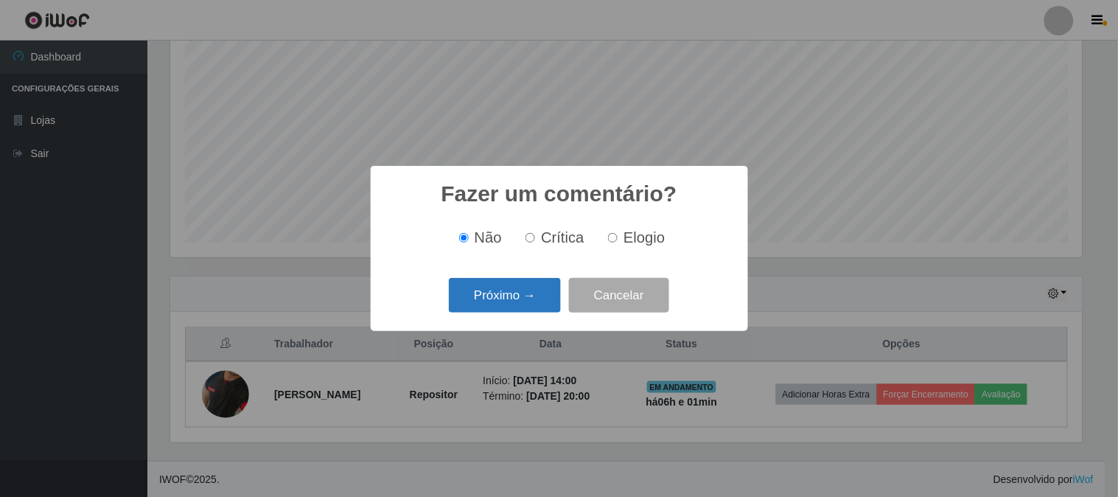
click at [519, 299] on button "Próximo →" at bounding box center [505, 295] width 112 height 35
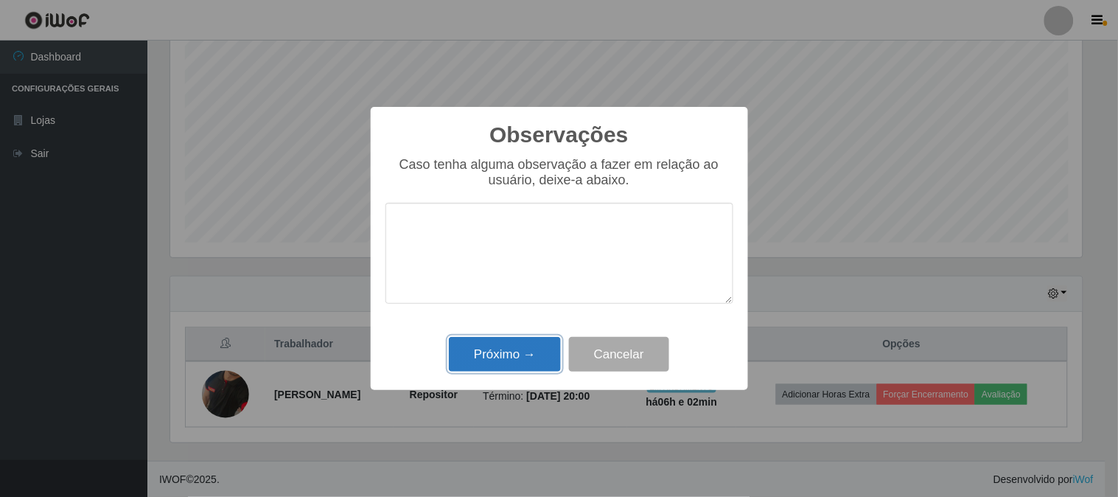
click at [518, 349] on button "Próximo →" at bounding box center [505, 354] width 112 height 35
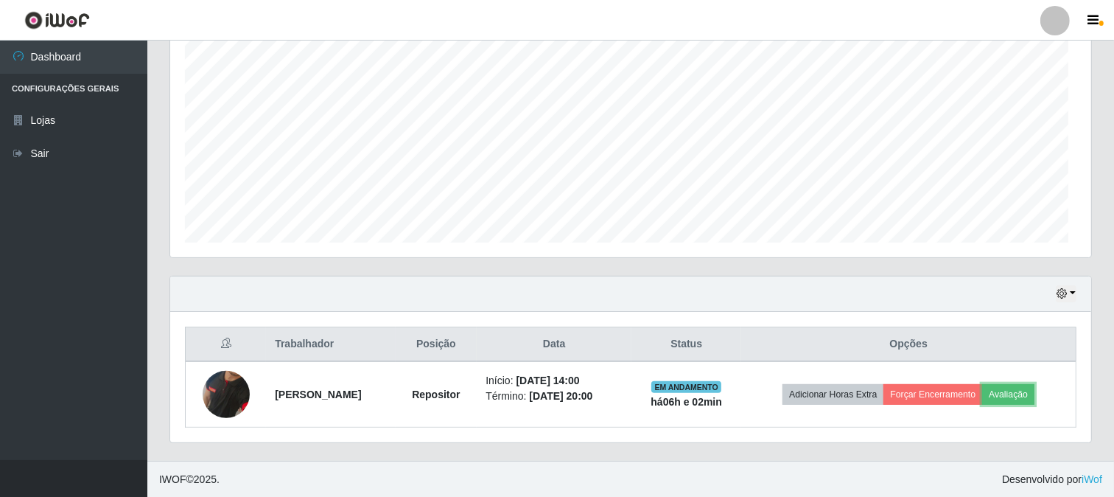
scroll to position [305, 921]
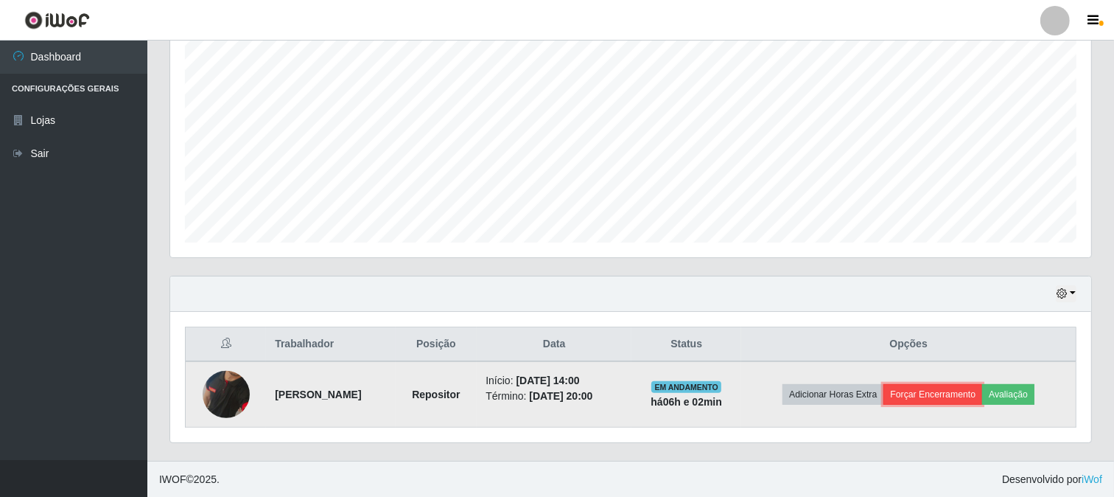
click at [933, 384] on button "Forçar Encerramento" at bounding box center [932, 394] width 99 height 21
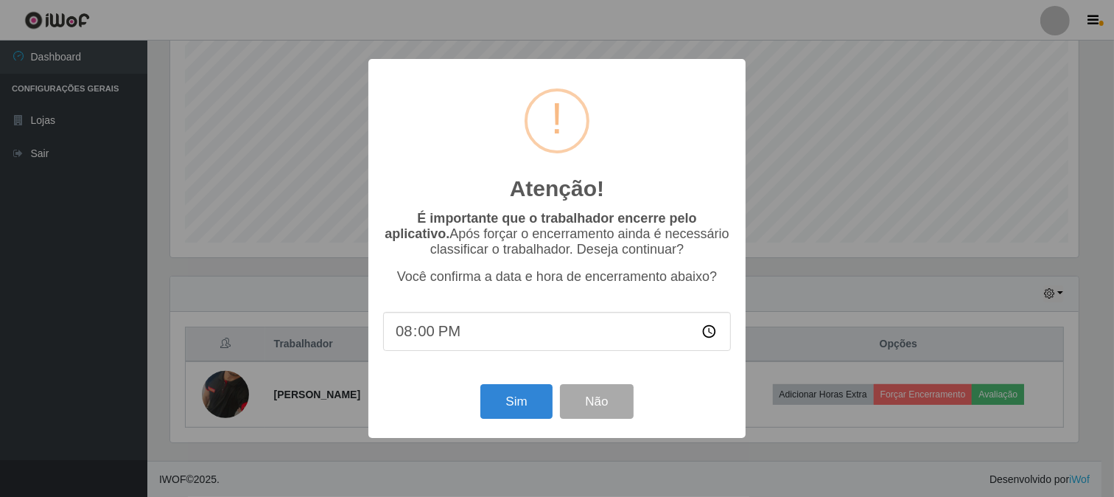
scroll to position [305, 911]
click at [513, 408] on button "Sim" at bounding box center [518, 401] width 71 height 35
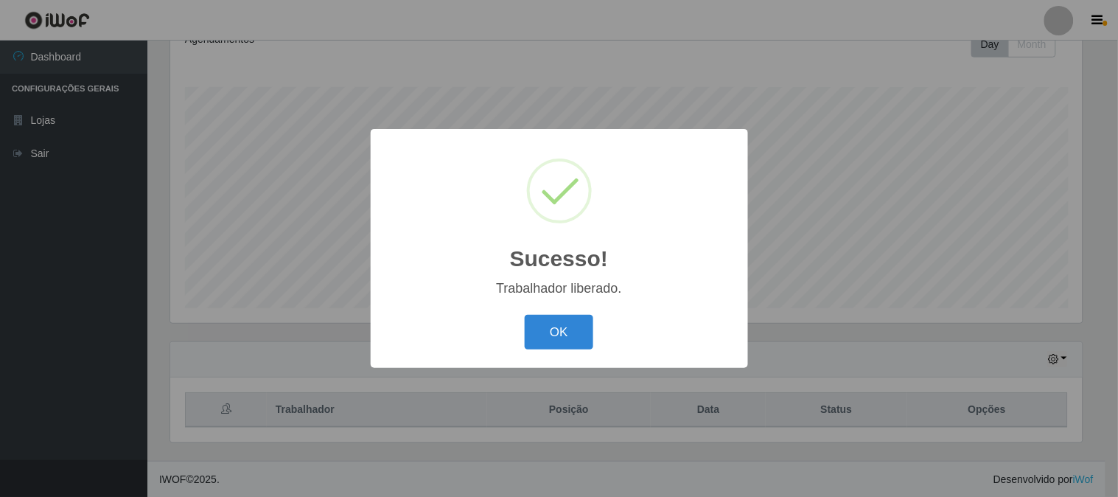
click at [554, 352] on div "OK Cancel" at bounding box center [559, 332] width 348 height 42
click at [556, 333] on button "OK" at bounding box center [559, 332] width 69 height 35
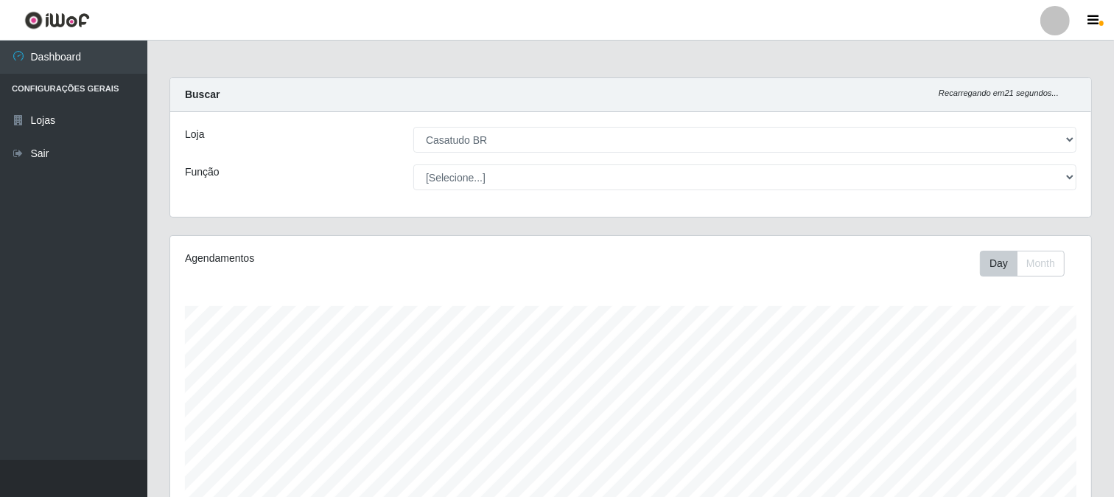
scroll to position [219, 0]
